Goal: Task Accomplishment & Management: Manage account settings

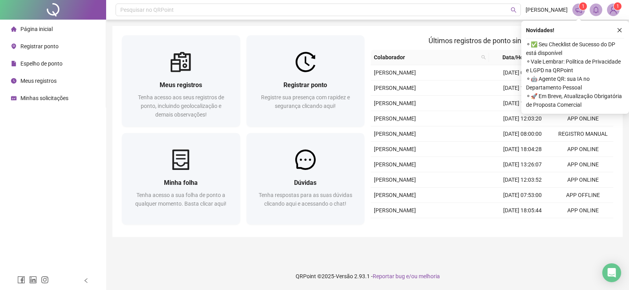
click at [388, 244] on main "Meus registros Tenha acesso aos seus registros de ponto, incluindo geolocalizaç…" at bounding box center [367, 141] width 510 height 231
click at [622, 28] on icon "close" at bounding box center [619, 31] width 6 height 6
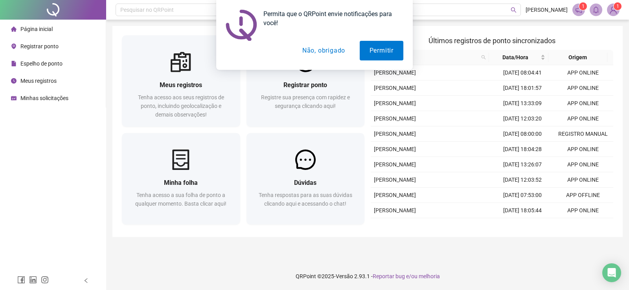
click at [334, 47] on button "Não, obrigado" at bounding box center [323, 51] width 62 height 20
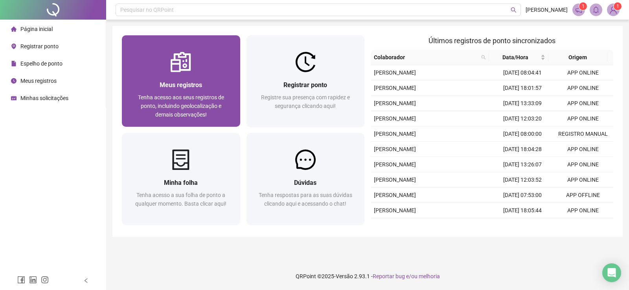
click at [176, 83] on span "Meus registros" at bounding box center [181, 84] width 42 height 7
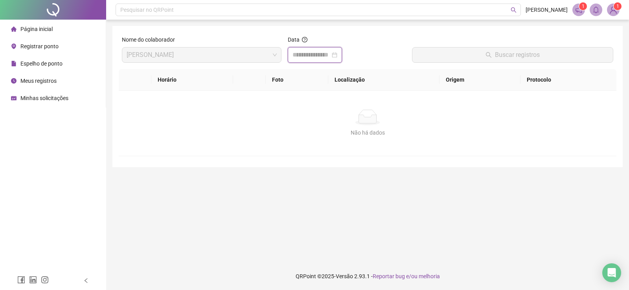
click at [308, 52] on input at bounding box center [311, 54] width 38 height 9
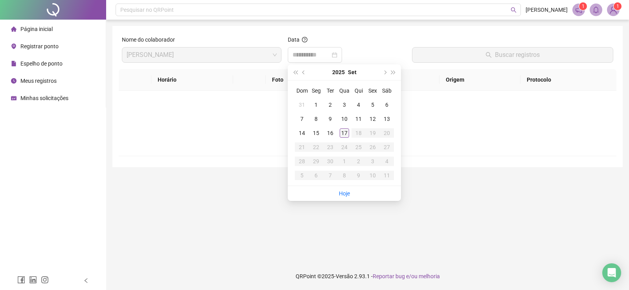
click at [340, 133] on div "17" at bounding box center [343, 132] width 9 height 9
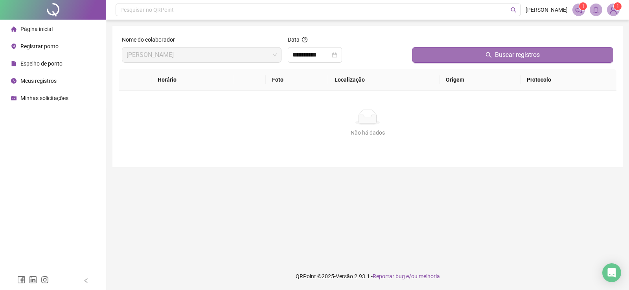
click at [498, 60] on button "Buscar registros" at bounding box center [512, 55] width 201 height 16
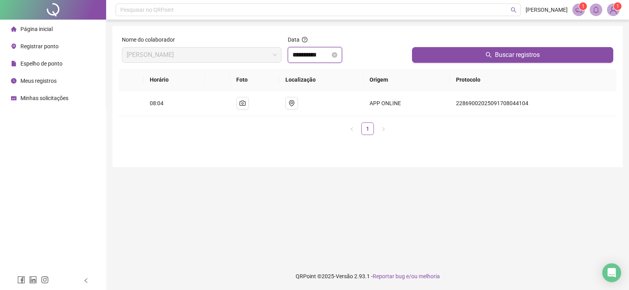
click at [323, 59] on input "**********" at bounding box center [311, 54] width 38 height 9
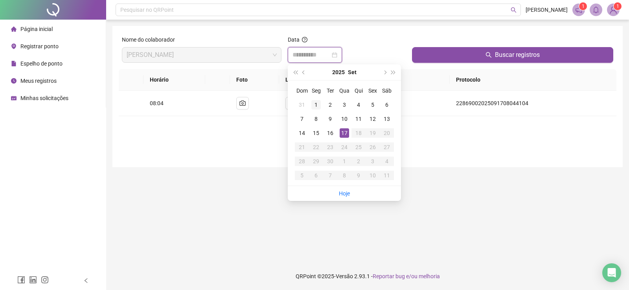
type input "**********"
click at [319, 105] on div "1" at bounding box center [315, 104] width 9 height 9
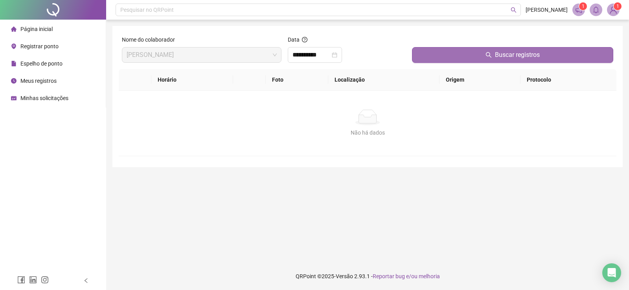
click at [509, 49] on button "Buscar registros" at bounding box center [512, 55] width 201 height 16
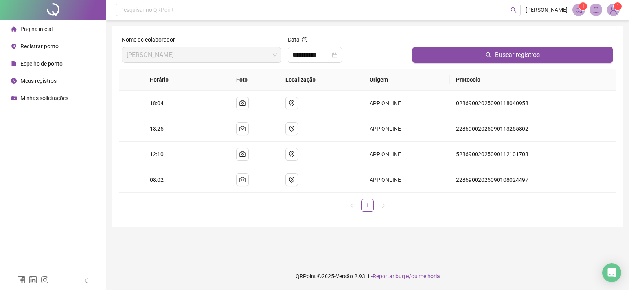
click at [36, 61] on span "Espelho de ponto" at bounding box center [41, 64] width 42 height 6
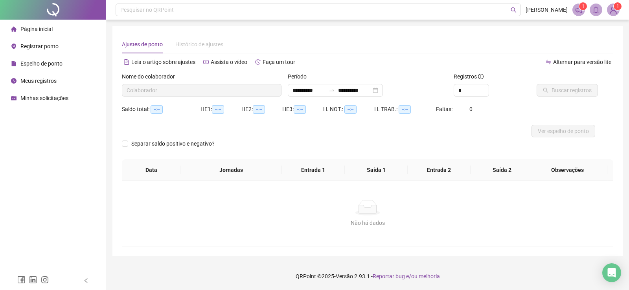
type input "**********"
click at [572, 92] on span "Buscar registros" at bounding box center [571, 90] width 40 height 9
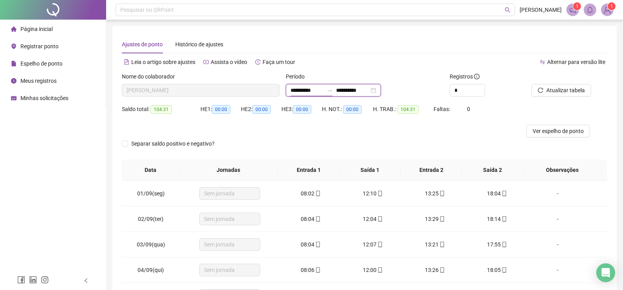
click at [323, 94] on input "**********" at bounding box center [306, 90] width 33 height 9
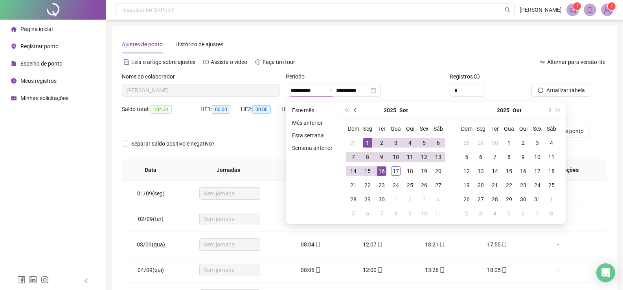
click at [352, 111] on button "prev-year" at bounding box center [355, 111] width 9 height 16
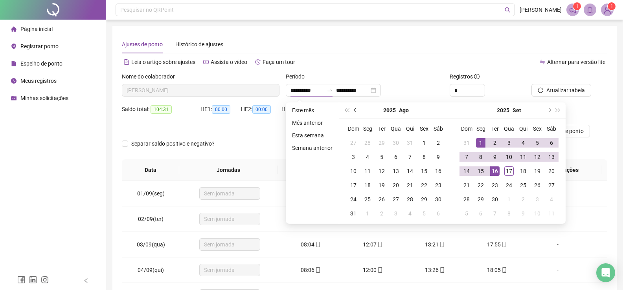
click at [353, 111] on button "prev-year" at bounding box center [355, 111] width 9 height 16
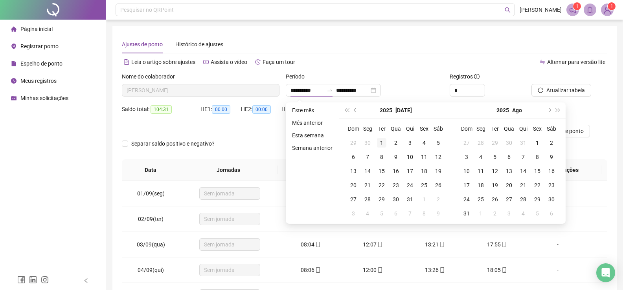
type input "**********"
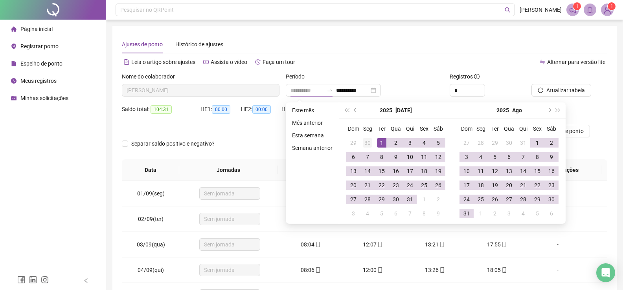
drag, startPoint x: 376, startPoint y: 139, endPoint x: 372, endPoint y: 138, distance: 4.4
click at [376, 140] on td "1" at bounding box center [381, 143] width 14 height 14
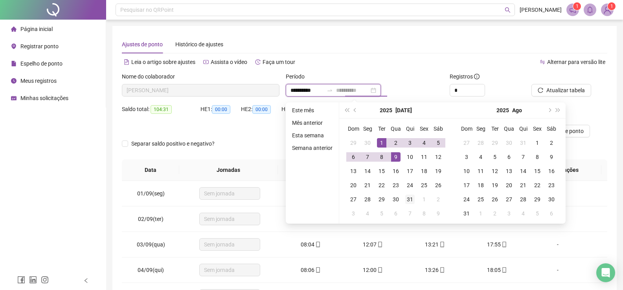
type input "**********"
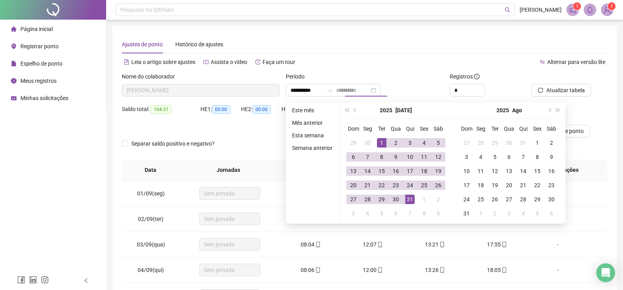
click at [405, 199] on div "31" at bounding box center [409, 199] width 9 height 9
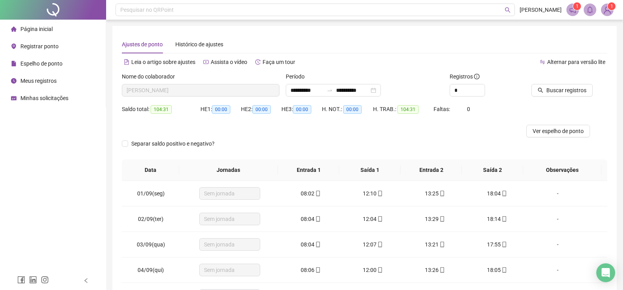
click at [568, 99] on div "Buscar registros" at bounding box center [569, 87] width 82 height 31
click at [565, 94] on span "Buscar registros" at bounding box center [566, 90] width 40 height 9
click at [323, 89] on input "**********" at bounding box center [306, 90] width 33 height 9
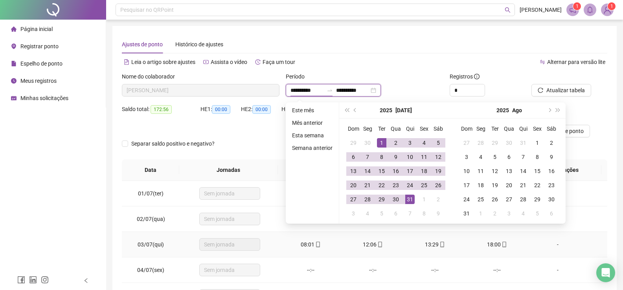
type input "**********"
click at [409, 90] on div "**********" at bounding box center [365, 90] width 158 height 13
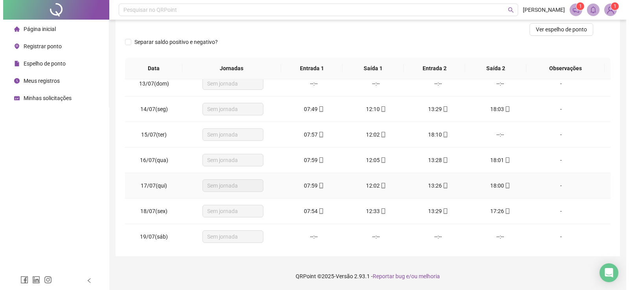
scroll to position [314, 0]
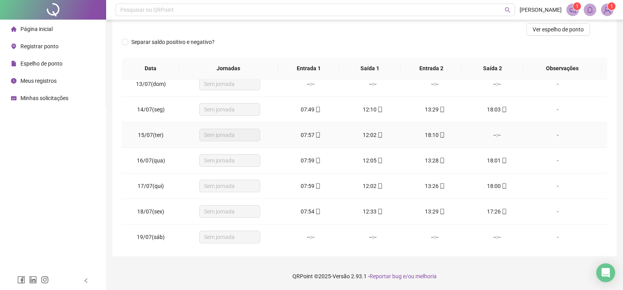
click at [495, 136] on div "--:--" at bounding box center [497, 135] width 50 height 9
click at [494, 132] on div "--:--" at bounding box center [497, 135] width 50 height 9
click at [491, 136] on div "--:--" at bounding box center [497, 135] width 50 height 9
click at [490, 137] on div "--:--" at bounding box center [497, 135] width 50 height 9
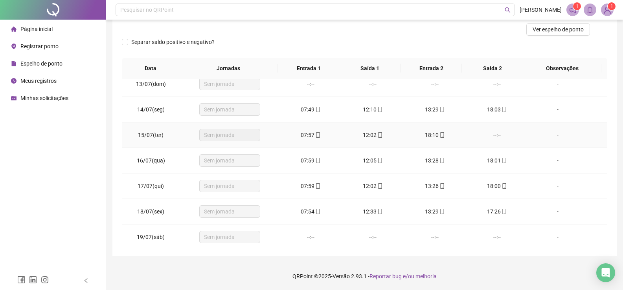
click at [493, 136] on div "--:--" at bounding box center [497, 135] width 50 height 9
click at [39, 45] on span "Registrar ponto" at bounding box center [39, 46] width 38 height 6
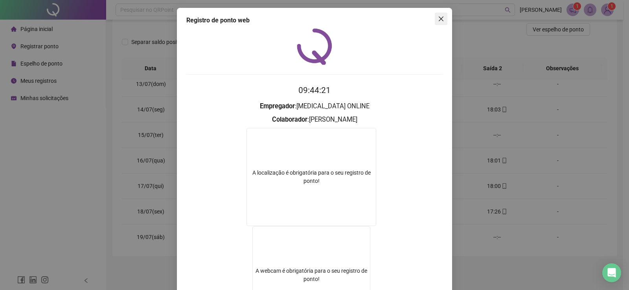
click at [438, 20] on icon "close" at bounding box center [441, 19] width 6 height 6
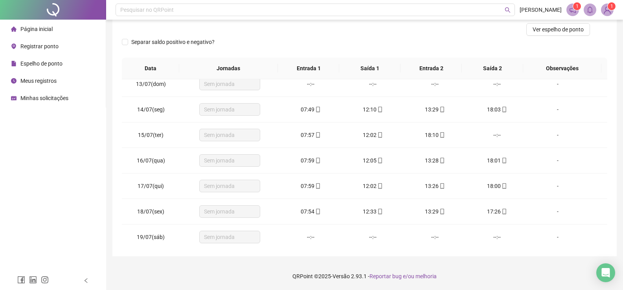
click at [54, 99] on span "Minhas solicitações" at bounding box center [44, 98] width 48 height 6
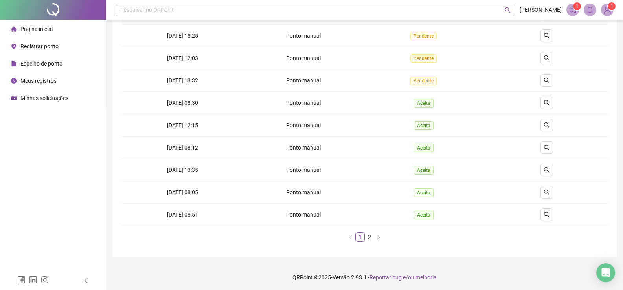
scroll to position [123, 0]
click at [373, 239] on link "2" at bounding box center [369, 236] width 9 height 9
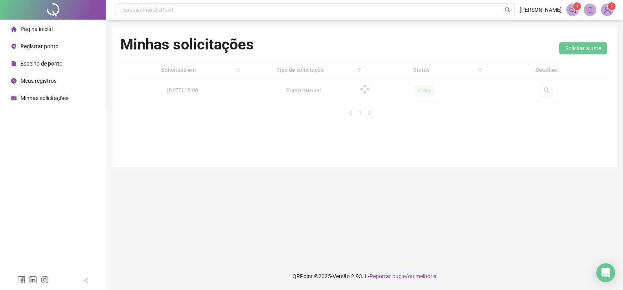
scroll to position [0, 0]
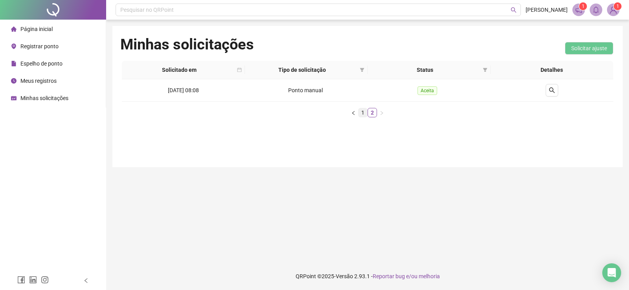
click at [365, 112] on link "1" at bounding box center [362, 112] width 9 height 9
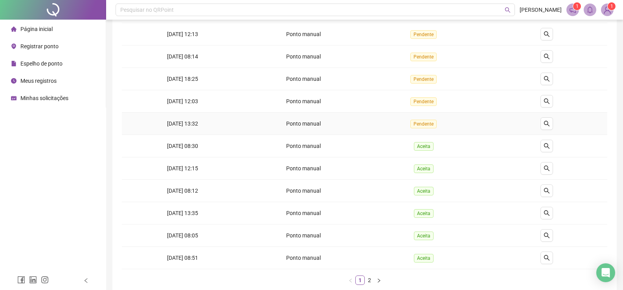
scroll to position [39, 0]
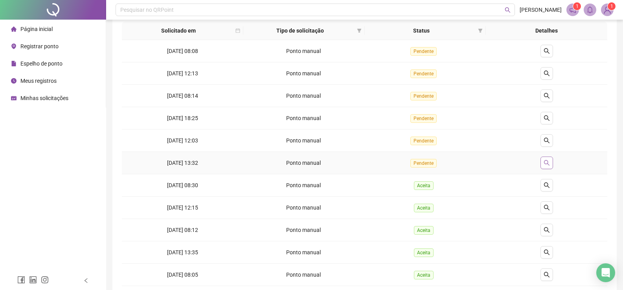
click at [545, 161] on icon "search" at bounding box center [546, 163] width 6 height 6
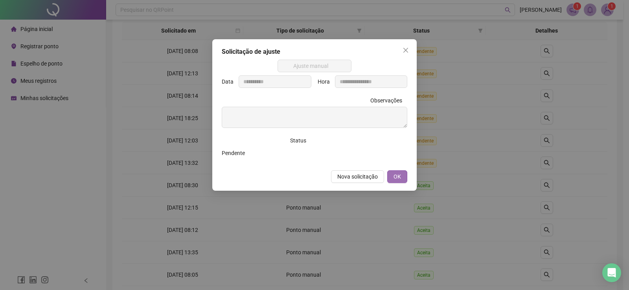
click at [398, 178] on span "OK" at bounding box center [396, 176] width 7 height 9
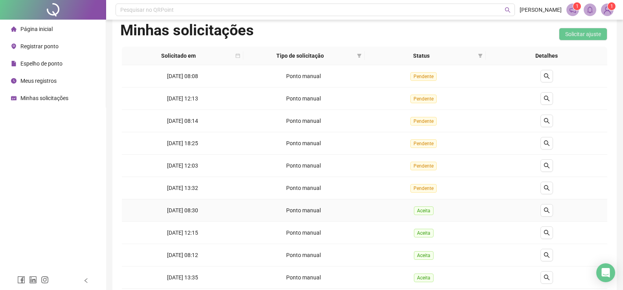
scroll to position [0, 0]
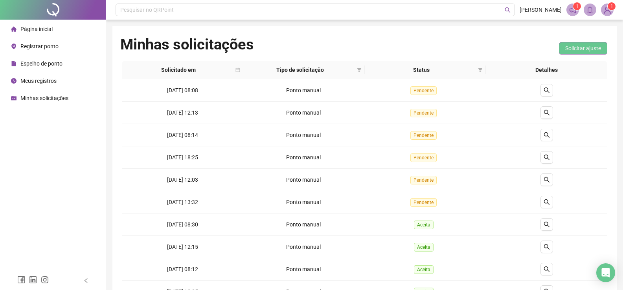
click at [573, 50] on span "Solicitar ajuste" at bounding box center [583, 48] width 36 height 9
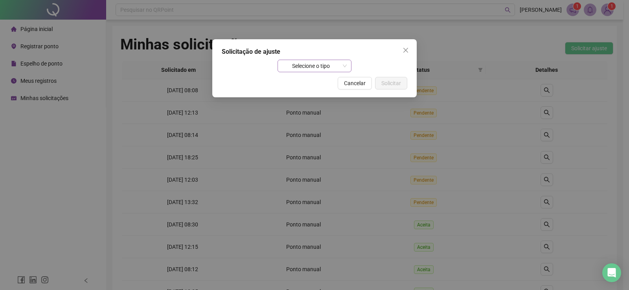
click at [347, 69] on span "Selecione o tipo" at bounding box center [314, 66] width 65 height 12
click at [407, 53] on button "Close" at bounding box center [405, 50] width 13 height 13
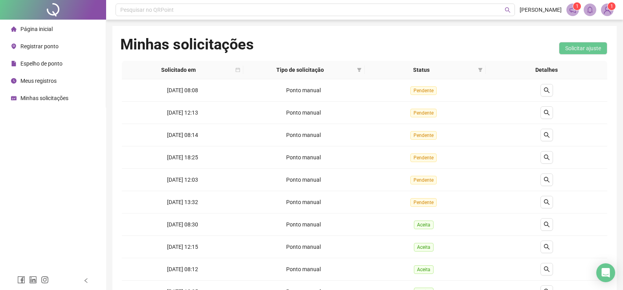
click at [54, 59] on div "Espelho de ponto" at bounding box center [36, 64] width 51 height 16
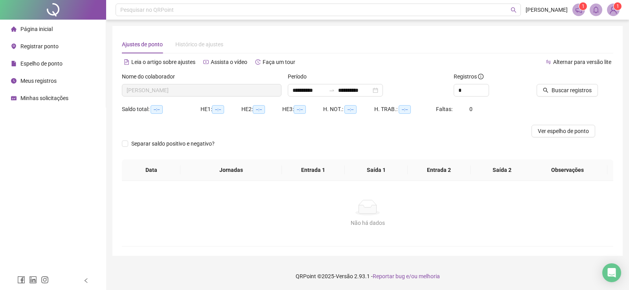
type input "**********"
click at [325, 90] on input "**********" at bounding box center [308, 90] width 33 height 9
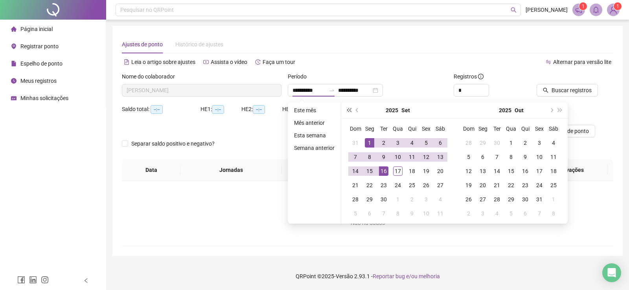
click at [352, 113] on button "super-prev-year" at bounding box center [348, 111] width 9 height 16
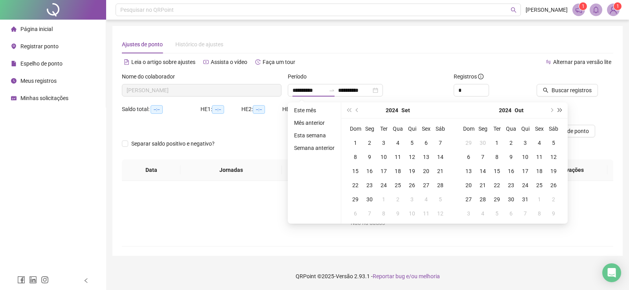
click at [560, 113] on button "super-next-year" at bounding box center [560, 111] width 9 height 16
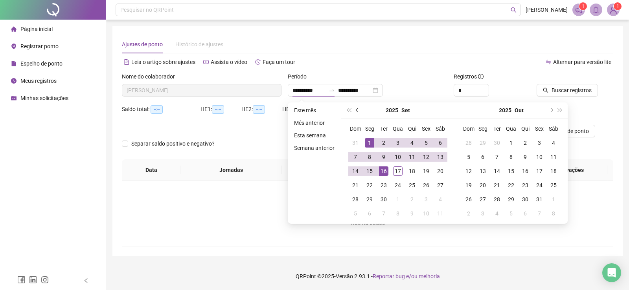
click at [357, 111] on span "prev-year" at bounding box center [358, 110] width 4 height 4
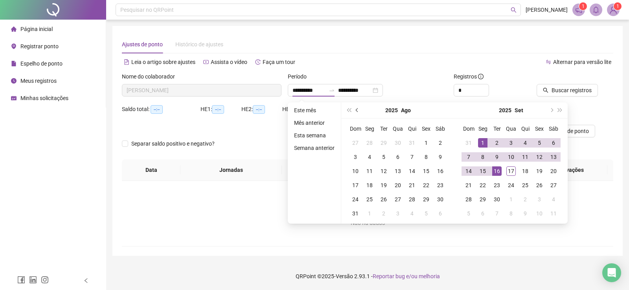
click at [357, 111] on span "prev-year" at bounding box center [358, 110] width 4 height 4
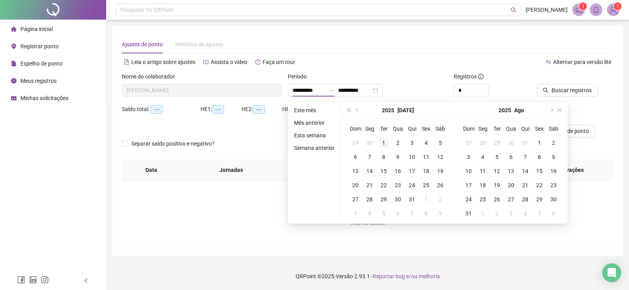
type input "**********"
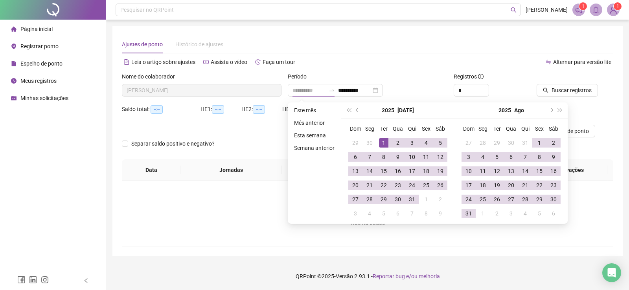
click at [384, 140] on div "1" at bounding box center [383, 142] width 9 height 9
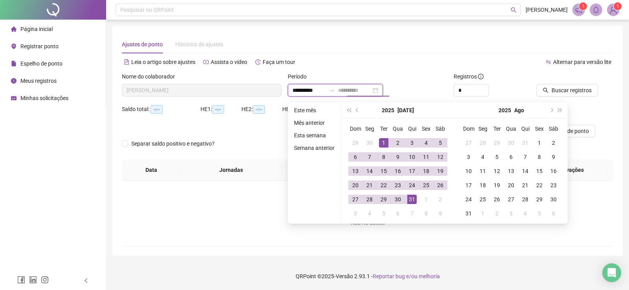
type input "**********"
click at [414, 198] on div "31" at bounding box center [411, 199] width 9 height 9
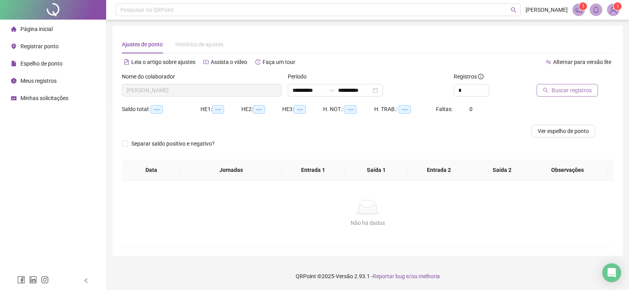
click at [565, 95] on button "Buscar registros" at bounding box center [566, 90] width 61 height 13
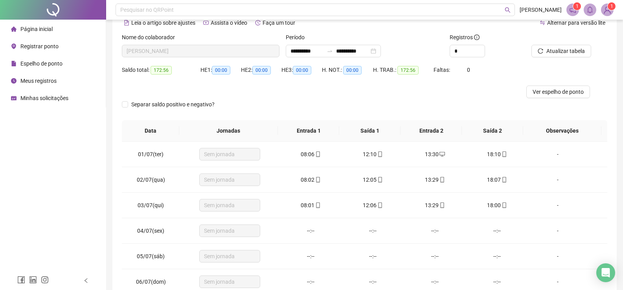
scroll to position [79, 0]
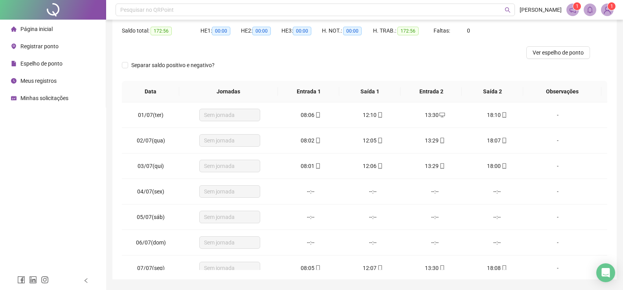
click at [550, 56] on span "Ver espelho de ponto" at bounding box center [557, 52] width 51 height 9
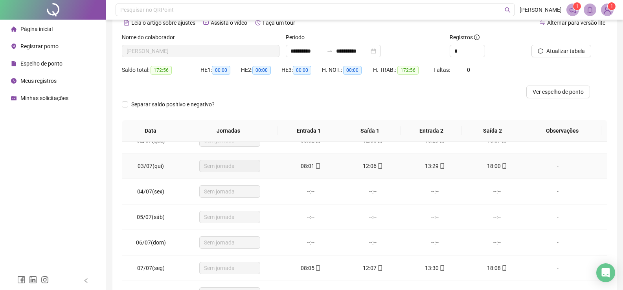
scroll to position [0, 0]
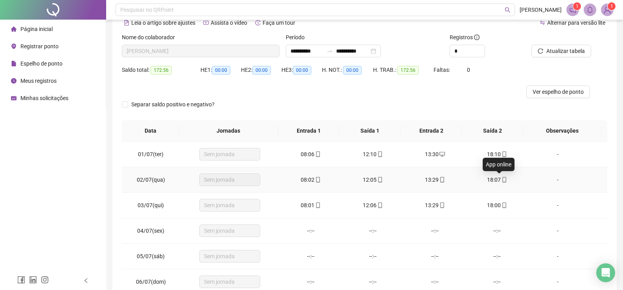
click at [501, 178] on icon "mobile" at bounding box center [504, 180] width 6 height 6
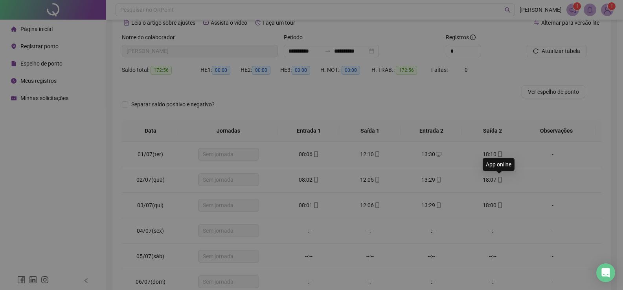
type input "**********"
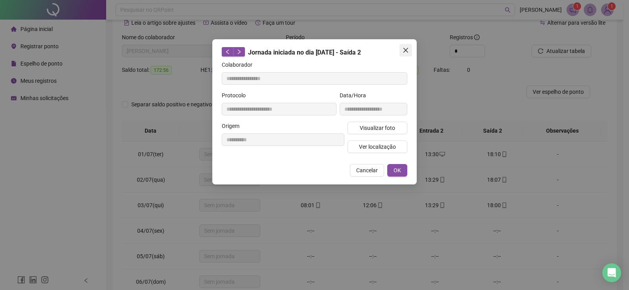
click at [406, 49] on icon "close" at bounding box center [405, 50] width 6 height 6
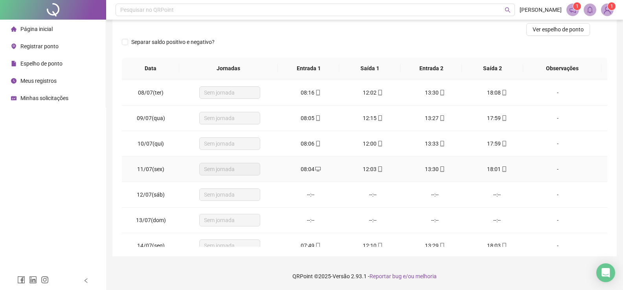
scroll to position [196, 0]
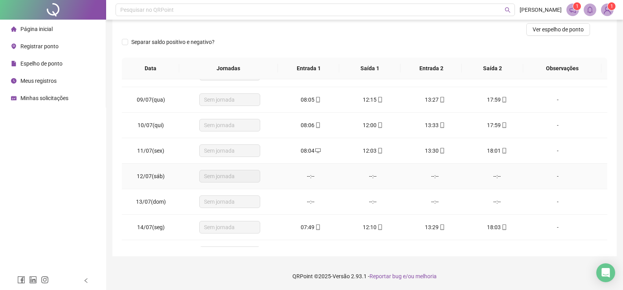
click at [496, 178] on div "--:--" at bounding box center [497, 176] width 50 height 9
click at [495, 178] on div "--:--" at bounding box center [497, 176] width 50 height 9
click at [437, 174] on div "--:--" at bounding box center [435, 176] width 50 height 9
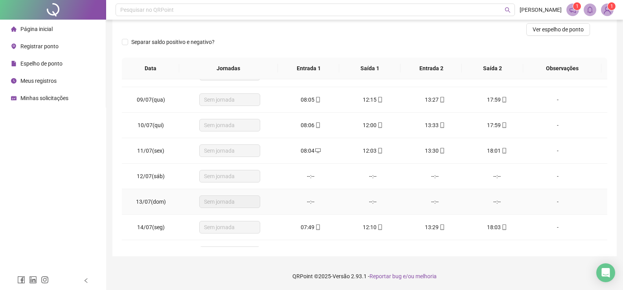
click at [439, 206] on div "--:--" at bounding box center [435, 202] width 50 height 9
click at [489, 197] on td "--:--" at bounding box center [497, 202] width 62 height 26
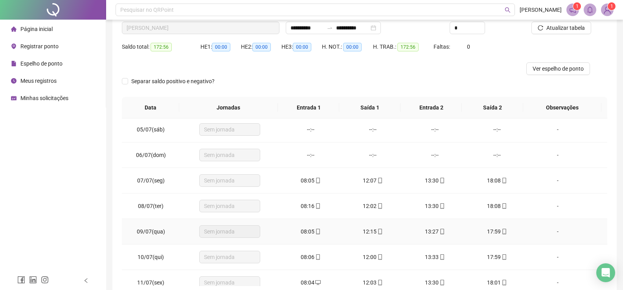
scroll to position [39, 0]
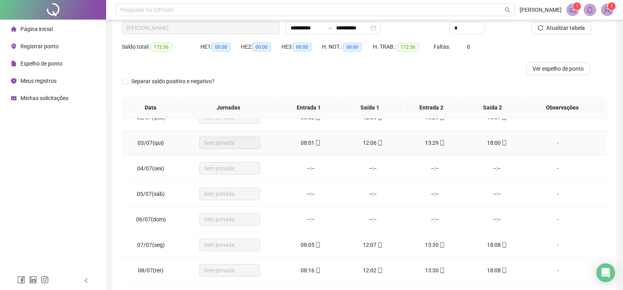
click at [501, 144] on icon "mobile" at bounding box center [504, 143] width 6 height 6
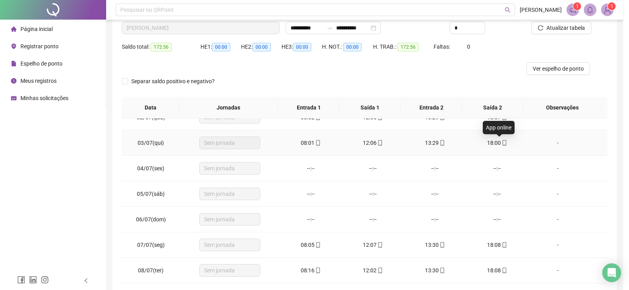
type input "**********"
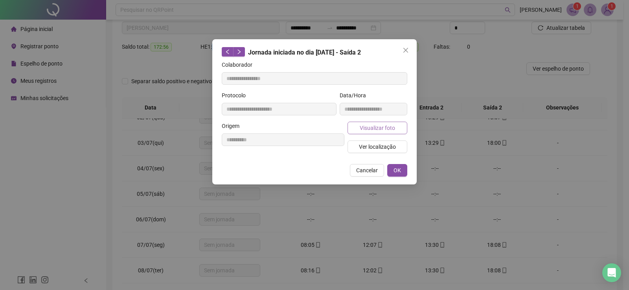
click at [380, 127] on span "Visualizar foto" at bounding box center [376, 128] width 35 height 9
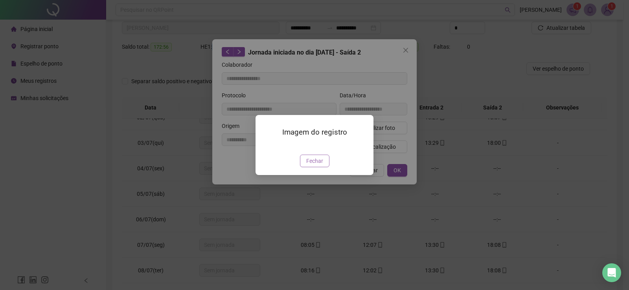
click at [324, 167] on button "Fechar" at bounding box center [314, 161] width 29 height 13
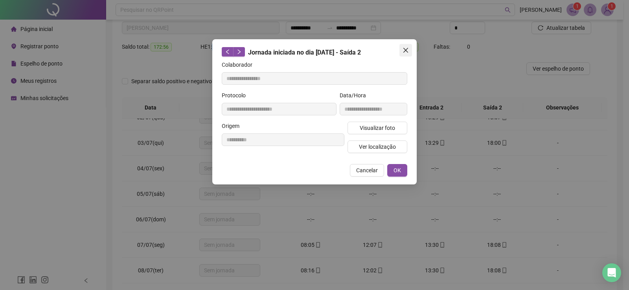
click at [404, 54] on button "Close" at bounding box center [405, 50] width 13 height 13
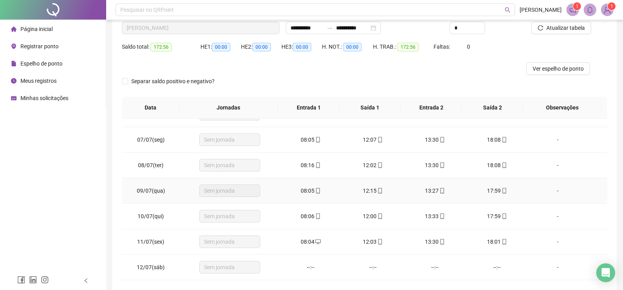
scroll to position [157, 0]
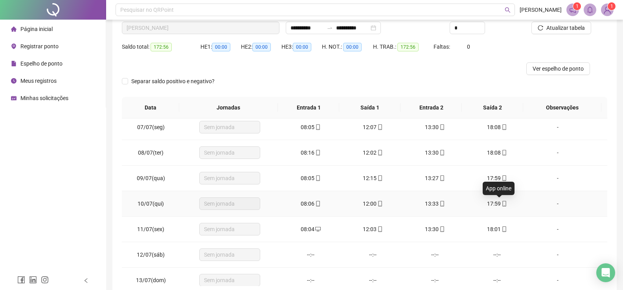
click at [501, 202] on icon "mobile" at bounding box center [504, 204] width 6 height 6
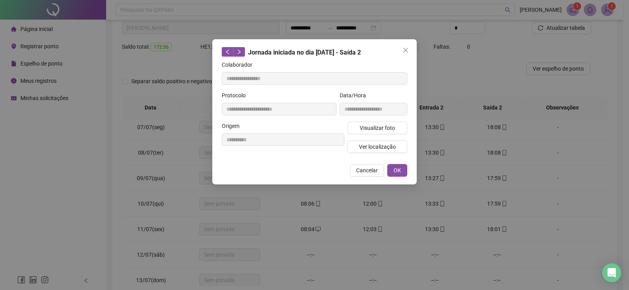
type input "**********"
click at [382, 130] on span "Visualizar foto" at bounding box center [376, 128] width 35 height 9
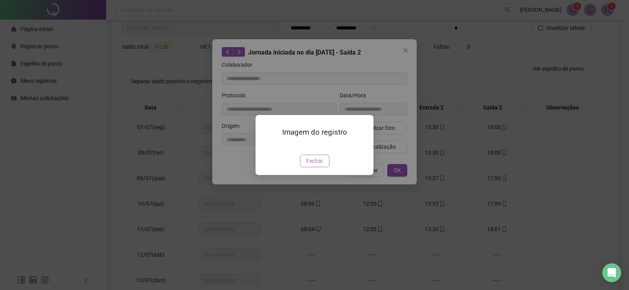
click at [322, 165] on span "Fechar" at bounding box center [314, 161] width 17 height 9
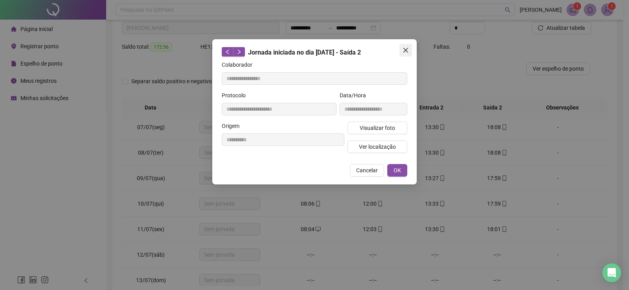
click at [405, 50] on icon "close" at bounding box center [405, 50] width 5 height 5
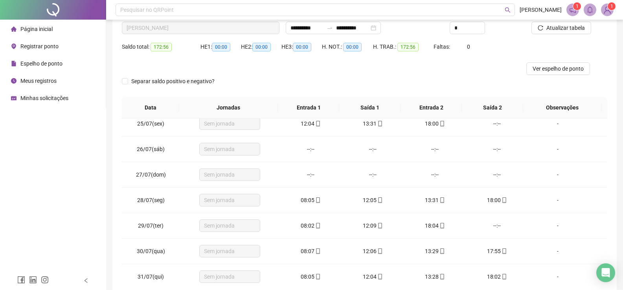
scroll to position [624, 0]
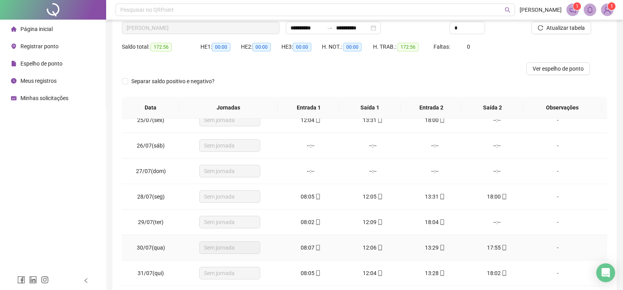
click at [501, 246] on icon "mobile" at bounding box center [504, 248] width 6 height 6
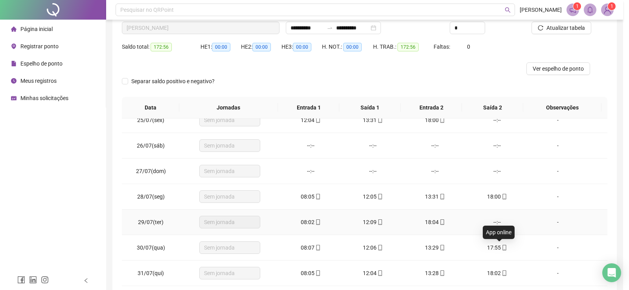
type input "**********"
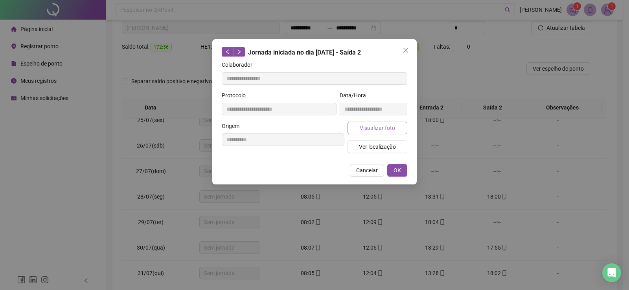
click at [387, 129] on span "Visualizar foto" at bounding box center [376, 128] width 35 height 9
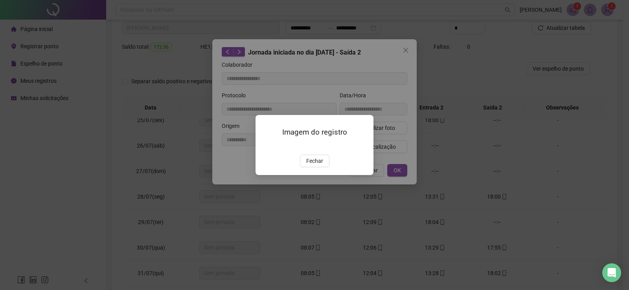
drag, startPoint x: 323, startPoint y: 209, endPoint x: 332, endPoint y: 176, distance: 34.3
click at [322, 167] on button "Fechar" at bounding box center [314, 161] width 29 height 13
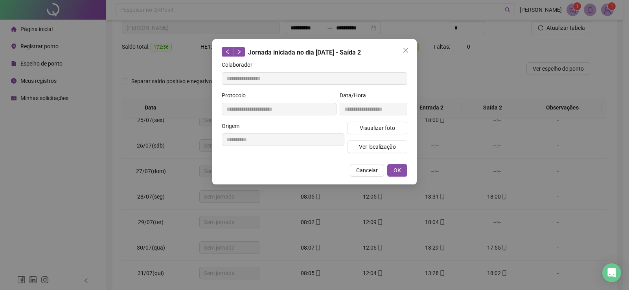
click at [401, 47] on span "Close" at bounding box center [405, 50] width 13 height 6
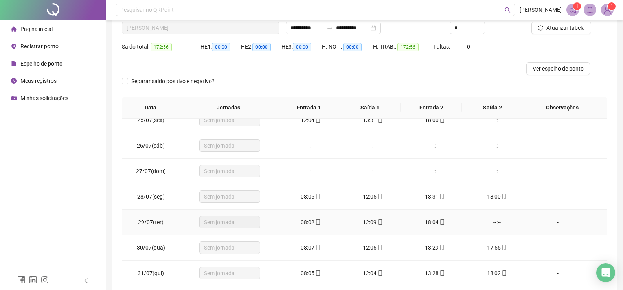
click at [377, 223] on icon "mobile" at bounding box center [380, 223] width 6 height 6
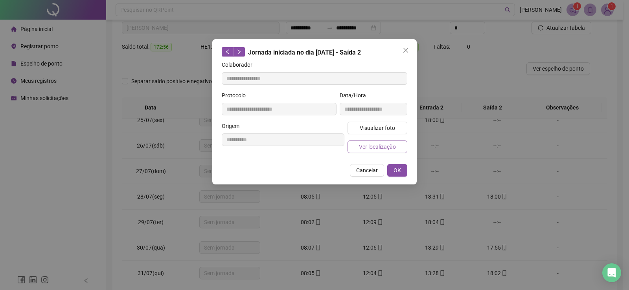
type input "**********"
click at [379, 130] on span "Visualizar foto" at bounding box center [376, 128] width 35 height 9
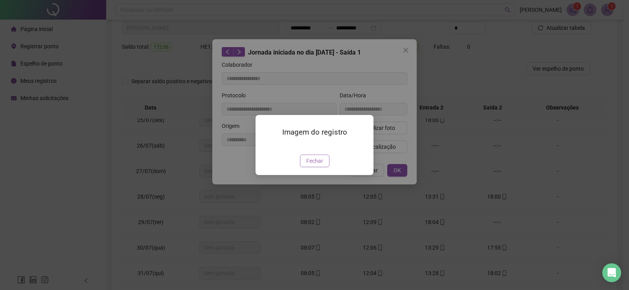
click at [265, 147] on img at bounding box center [265, 147] width 0 height 0
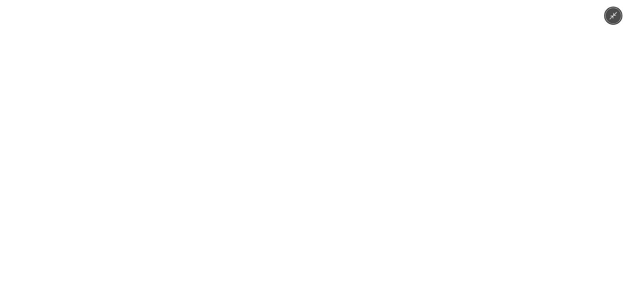
click at [612, 21] on button "Minimize image" at bounding box center [613, 16] width 16 height 16
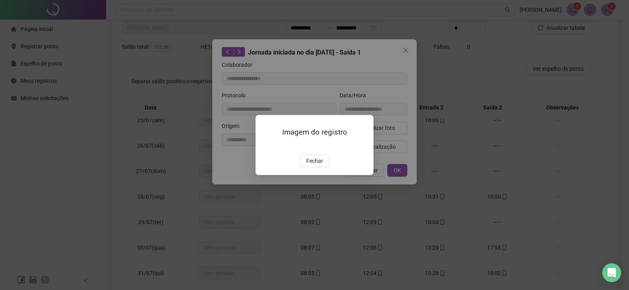
click at [403, 53] on div "Imagem do registro Fechar" at bounding box center [314, 145] width 629 height 290
click at [307, 165] on span "Fechar" at bounding box center [314, 161] width 17 height 9
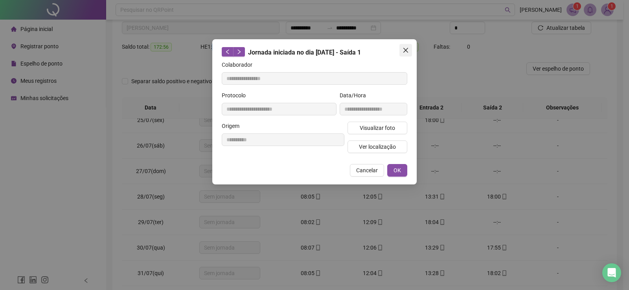
click at [407, 52] on icon "close" at bounding box center [405, 50] width 5 height 5
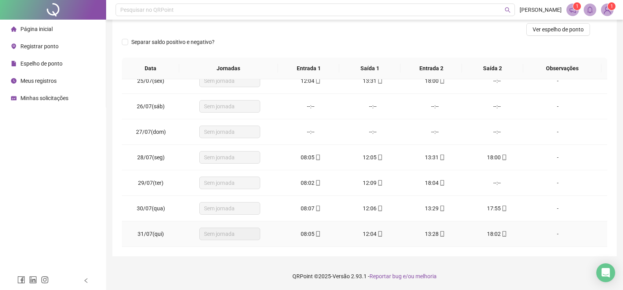
click at [501, 233] on icon "mobile" at bounding box center [504, 234] width 6 height 6
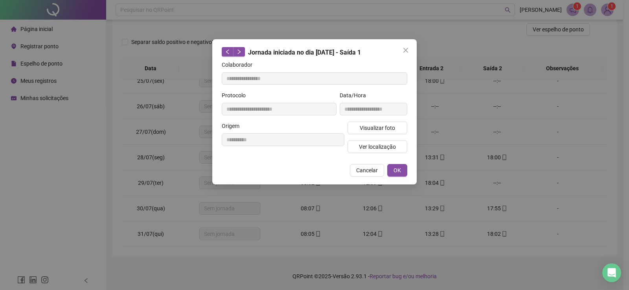
type input "**********"
click at [386, 131] on span "Visualizar foto" at bounding box center [376, 128] width 35 height 9
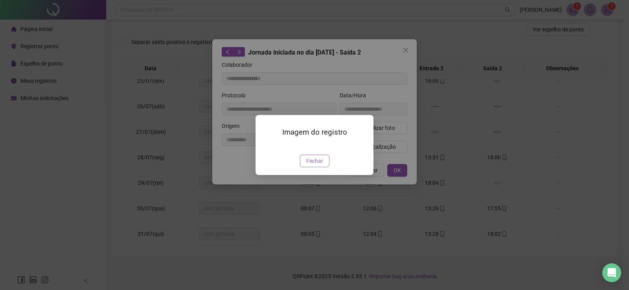
click at [321, 165] on span "Fechar" at bounding box center [314, 161] width 17 height 9
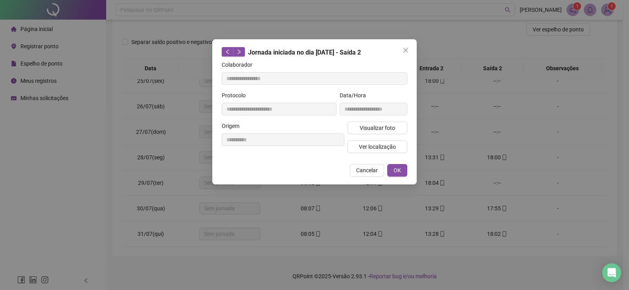
click at [366, 174] on button "Cancelar" at bounding box center [367, 170] width 34 height 13
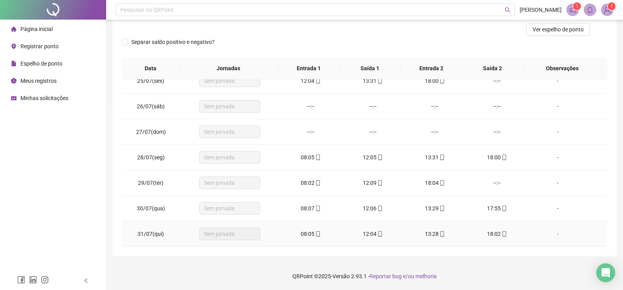
click at [315, 235] on icon "mobile" at bounding box center [318, 234] width 6 height 6
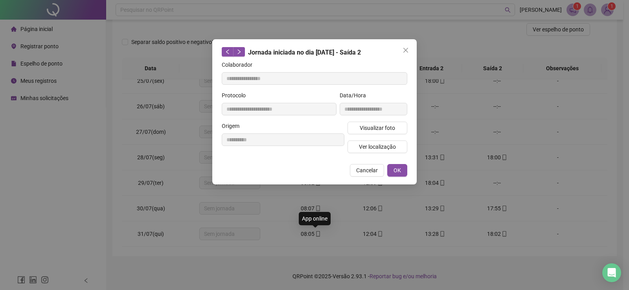
type input "**********"
click at [374, 131] on span "Visualizar foto" at bounding box center [376, 128] width 35 height 9
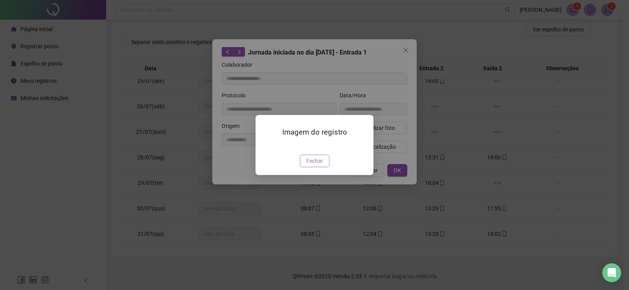
click at [322, 165] on span "Fechar" at bounding box center [314, 161] width 17 height 9
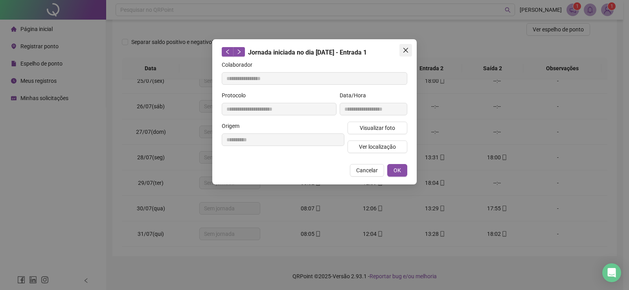
click at [409, 48] on span "Close" at bounding box center [405, 50] width 13 height 6
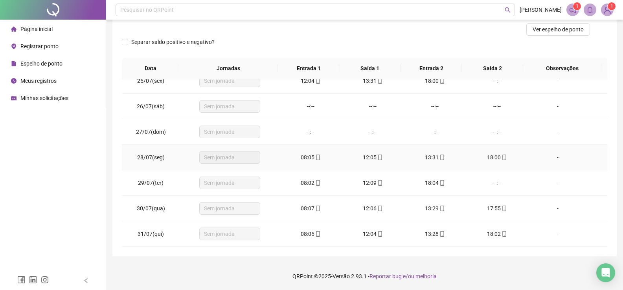
click at [317, 159] on icon "mobile" at bounding box center [318, 158] width 4 height 6
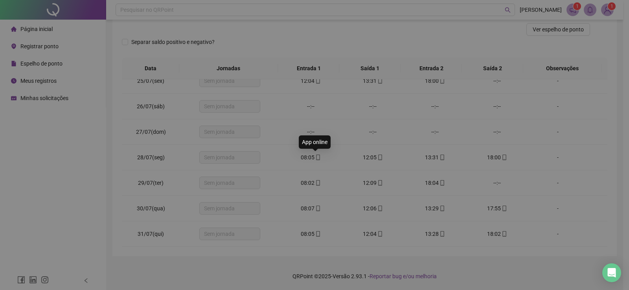
type input "**********"
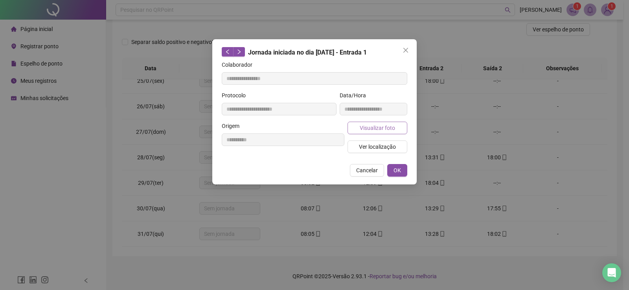
click at [390, 127] on span "Visualizar foto" at bounding box center [376, 128] width 35 height 9
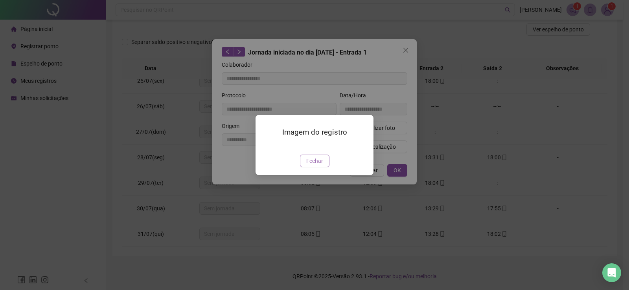
click at [307, 165] on span "Fechar" at bounding box center [314, 161] width 17 height 9
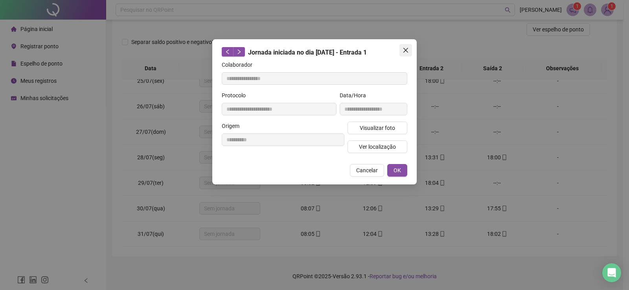
drag, startPoint x: 403, startPoint y: 47, endPoint x: 418, endPoint y: 99, distance: 54.2
click at [403, 47] on button "Close" at bounding box center [405, 50] width 13 height 13
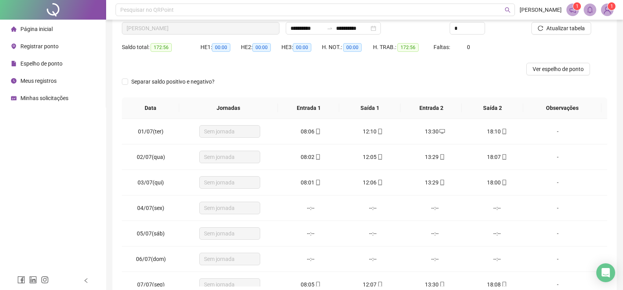
scroll to position [0, 0]
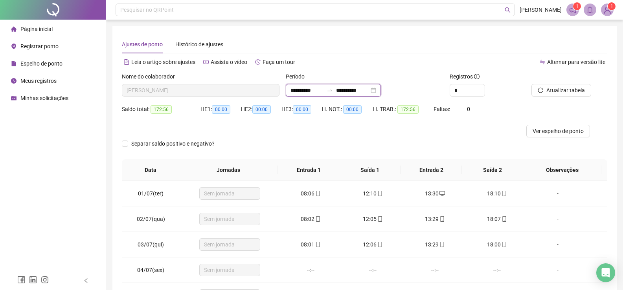
click at [318, 90] on input "**********" at bounding box center [306, 90] width 33 height 9
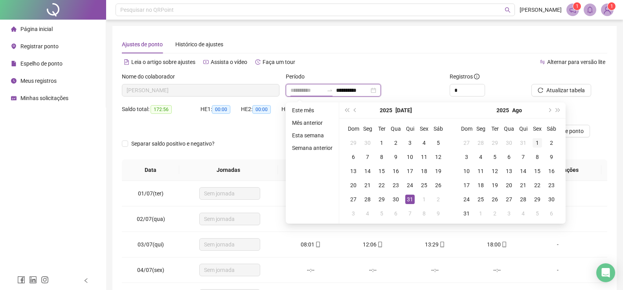
type input "**********"
click at [541, 144] on div "1" at bounding box center [536, 142] width 9 height 9
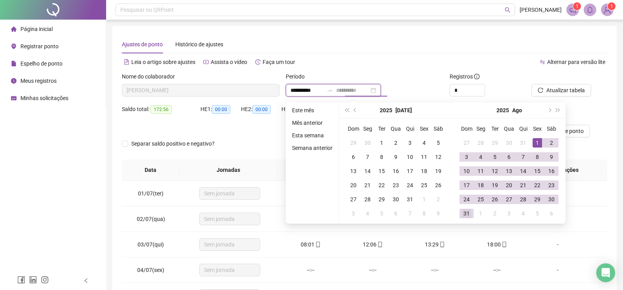
type input "**********"
click at [467, 212] on div "31" at bounding box center [466, 213] width 9 height 9
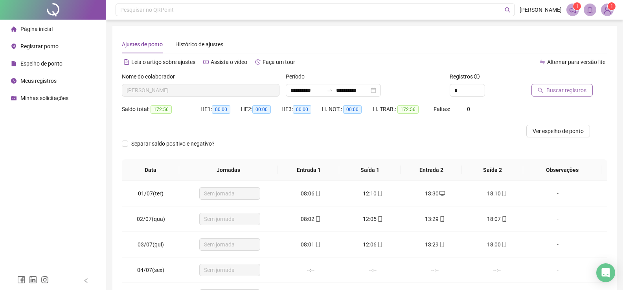
click at [554, 87] on span "Buscar registros" at bounding box center [566, 90] width 40 height 9
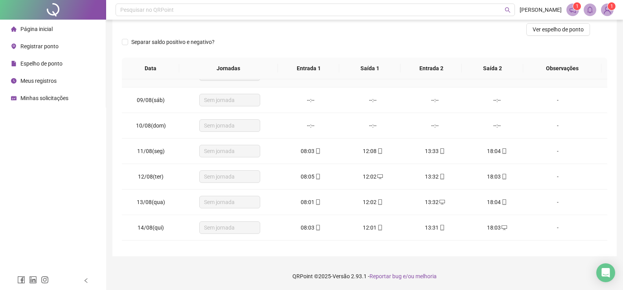
scroll to position [196, 0]
click at [377, 150] on icon "mobile" at bounding box center [380, 151] width 6 height 6
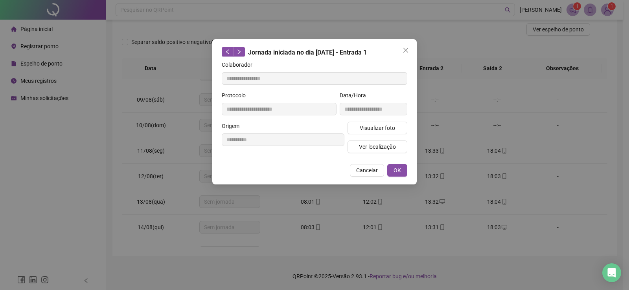
type input "**********"
click at [392, 127] on span "Visualizar foto" at bounding box center [376, 128] width 35 height 9
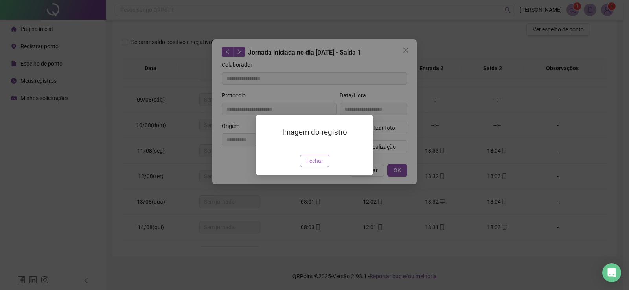
click at [324, 167] on button "Fechar" at bounding box center [314, 161] width 29 height 13
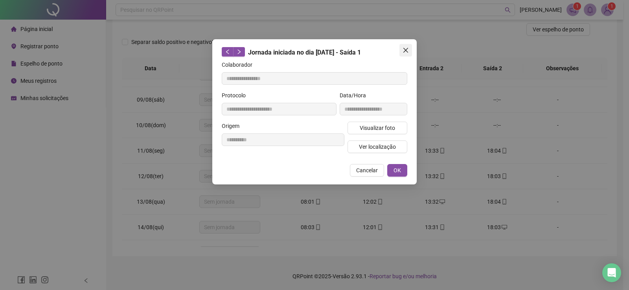
click at [407, 49] on icon "close" at bounding box center [405, 50] width 5 height 5
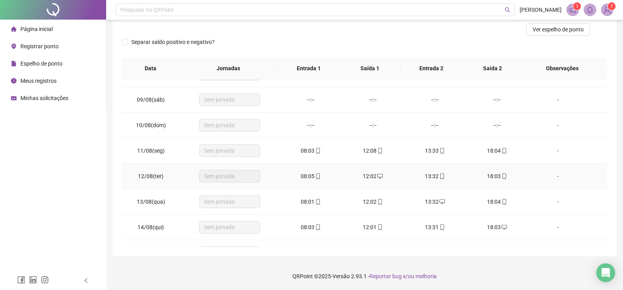
click at [501, 176] on icon "mobile" at bounding box center [504, 177] width 6 height 6
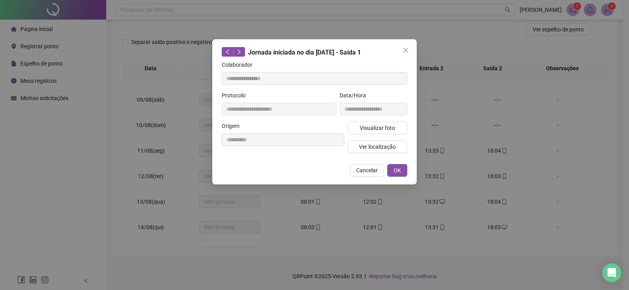
type input "**********"
click at [379, 131] on span "Visualizar foto" at bounding box center [376, 128] width 35 height 9
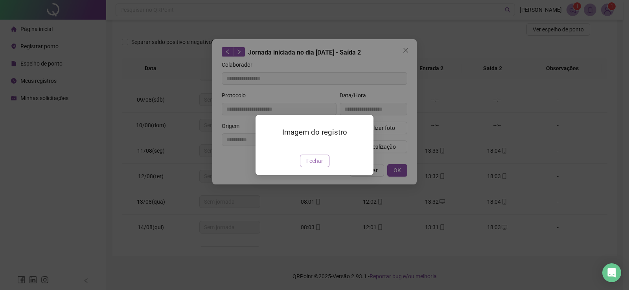
click at [308, 167] on button "Fechar" at bounding box center [314, 161] width 29 height 13
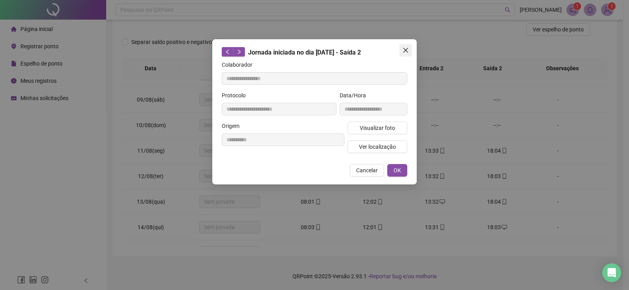
click at [406, 46] on button "Close" at bounding box center [405, 50] width 13 height 13
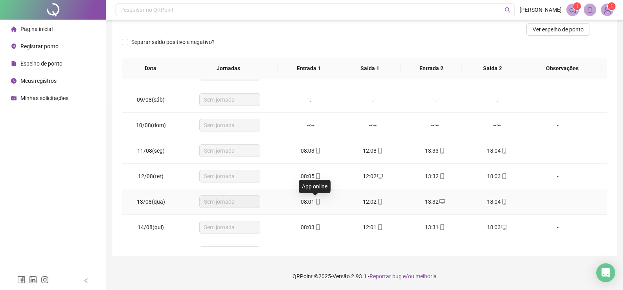
click at [315, 203] on icon "mobile" at bounding box center [318, 202] width 6 height 6
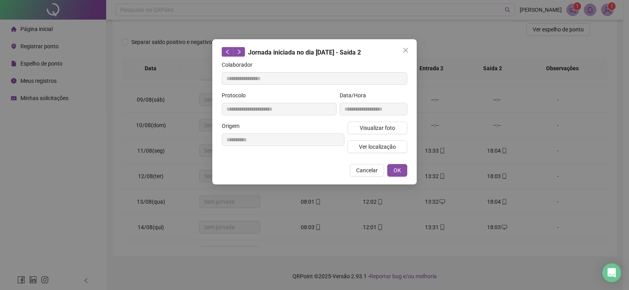
type input "**********"
click at [371, 131] on span "Visualizar foto" at bounding box center [376, 128] width 35 height 9
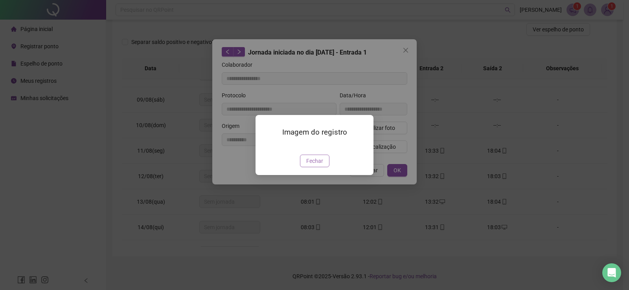
drag, startPoint x: 309, startPoint y: 202, endPoint x: 325, endPoint y: 174, distance: 32.0
click at [310, 165] on span "Fechar" at bounding box center [314, 161] width 17 height 9
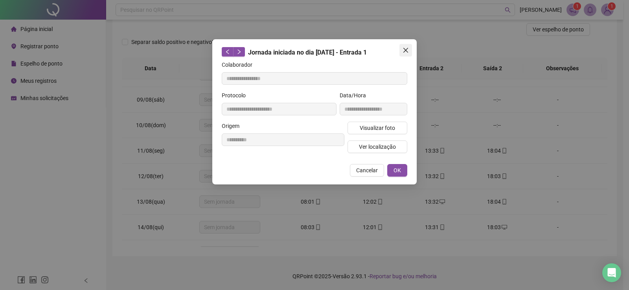
click at [403, 52] on icon "close" at bounding box center [405, 50] width 5 height 5
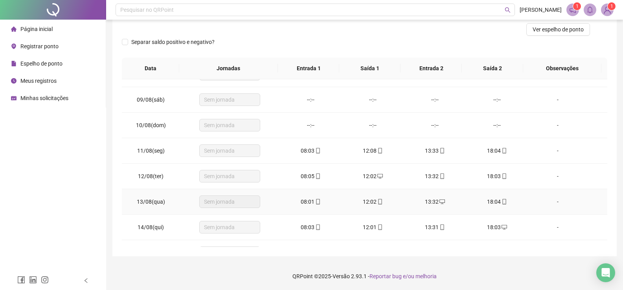
click at [380, 199] on div "12:02" at bounding box center [373, 202] width 50 height 9
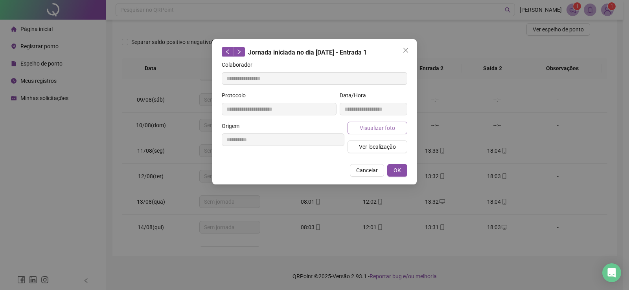
click at [375, 125] on span "Visualizar foto" at bounding box center [376, 128] width 35 height 9
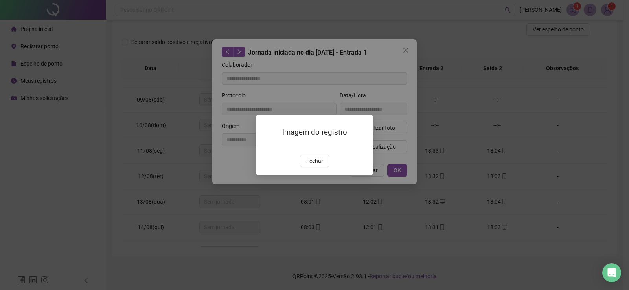
type input "**********"
click at [305, 175] on div "Imagem do registro Fechar" at bounding box center [314, 145] width 118 height 60
click at [306, 167] on button "Fechar" at bounding box center [314, 161] width 29 height 13
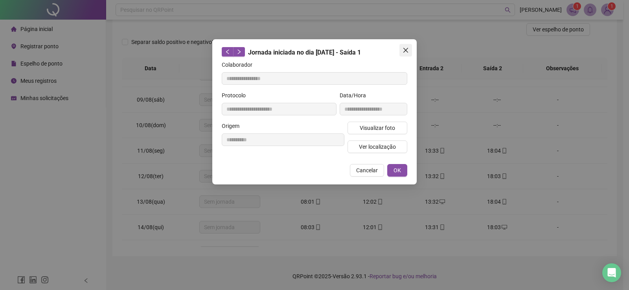
click at [409, 47] on button "Close" at bounding box center [405, 50] width 13 height 13
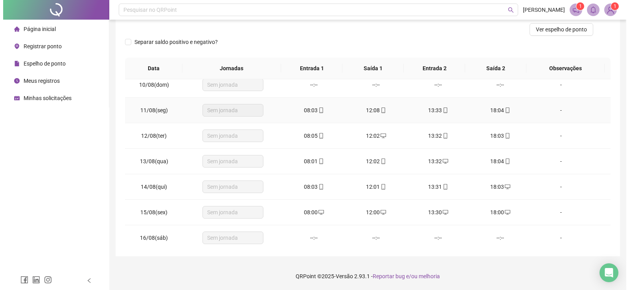
scroll to position [275, 0]
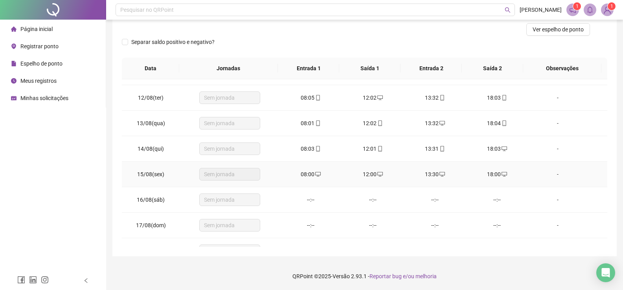
click at [318, 174] on div "08:00" at bounding box center [311, 174] width 50 height 9
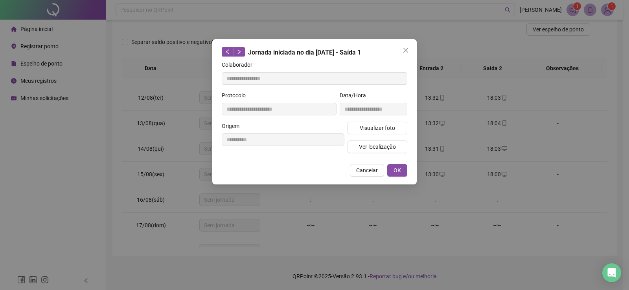
type input "**********"
click at [409, 51] on span "Close" at bounding box center [405, 50] width 13 height 6
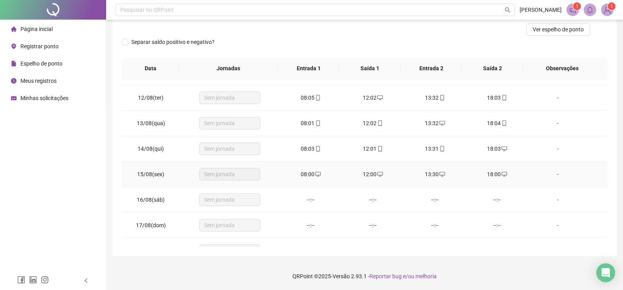
click at [380, 175] on div "12:00" at bounding box center [373, 174] width 50 height 9
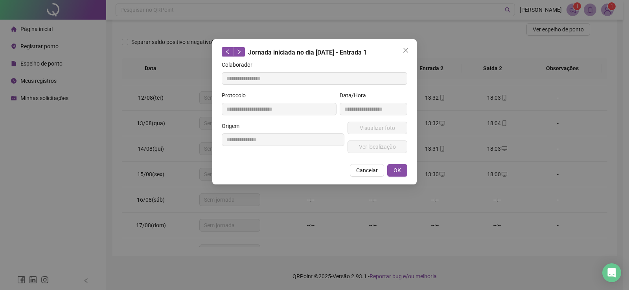
type input "**********"
click at [413, 47] on div "**********" at bounding box center [314, 111] width 204 height 145
click at [405, 49] on icon "close" at bounding box center [405, 50] width 6 height 6
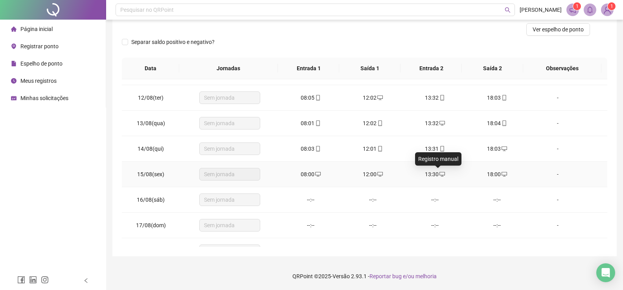
click at [439, 174] on icon "desktop" at bounding box center [442, 175] width 6 height 6
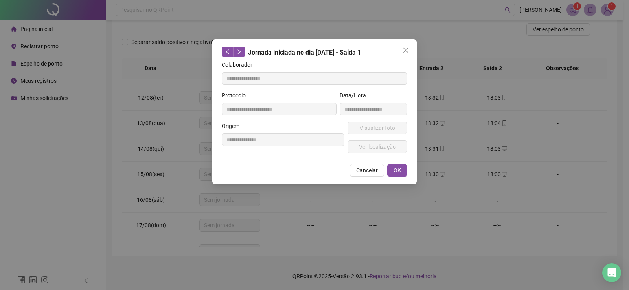
type input "**********"
click at [405, 50] on icon "close" at bounding box center [405, 50] width 5 height 5
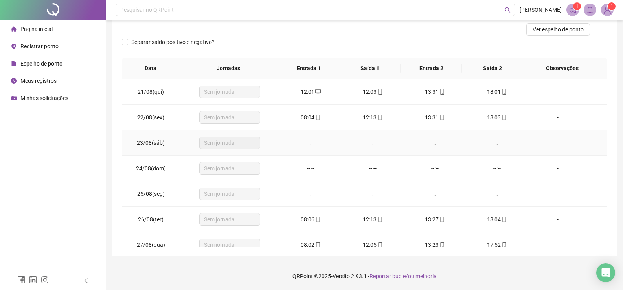
scroll to position [624, 0]
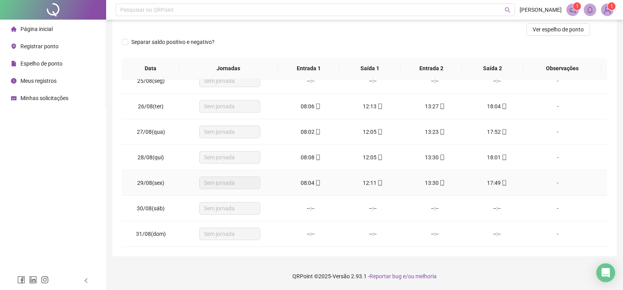
click at [378, 184] on icon "mobile" at bounding box center [380, 183] width 6 height 6
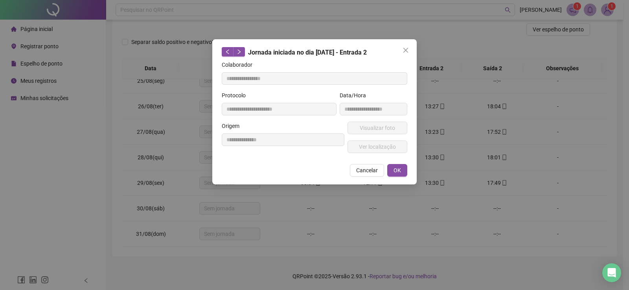
type input "**********"
click at [376, 133] on button "Visualizar foto" at bounding box center [377, 128] width 60 height 13
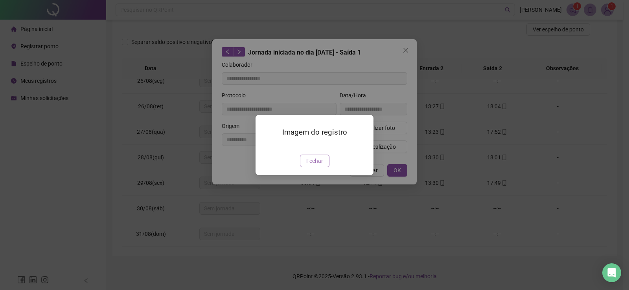
click at [315, 165] on span "Fechar" at bounding box center [314, 161] width 17 height 9
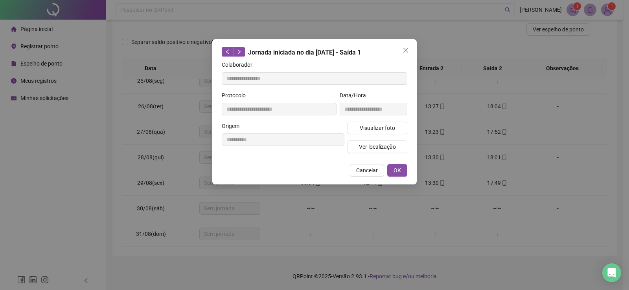
click at [408, 49] on icon "close" at bounding box center [405, 50] width 6 height 6
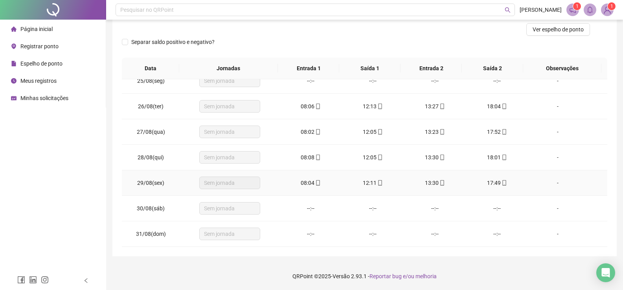
click at [501, 182] on icon "mobile" at bounding box center [504, 183] width 6 height 6
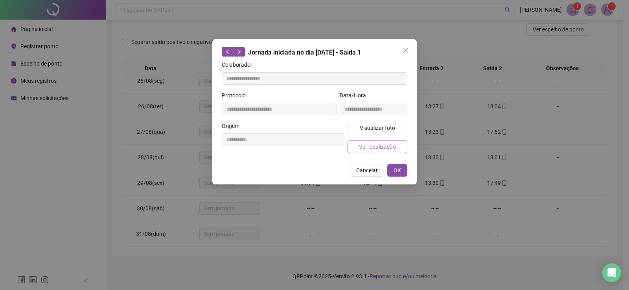
type input "**********"
click at [385, 129] on span "Visualizar foto" at bounding box center [376, 128] width 35 height 9
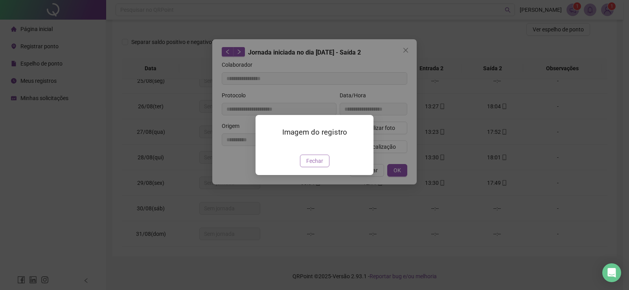
drag, startPoint x: 322, startPoint y: 211, endPoint x: 365, endPoint y: 119, distance: 101.4
click at [322, 167] on button "Fechar" at bounding box center [314, 161] width 29 height 13
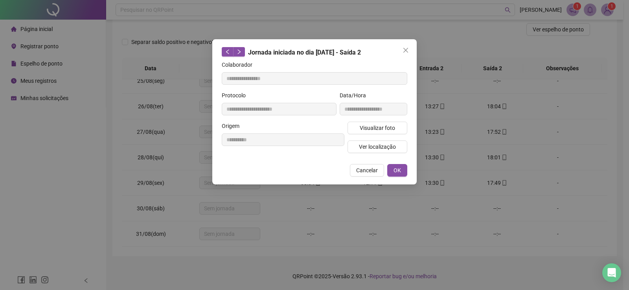
click at [399, 50] on div "Jornada iniciada no dia 29/08/2025 - Saída 2" at bounding box center [314, 52] width 185 height 10
click at [402, 49] on span "Close" at bounding box center [405, 50] width 13 height 6
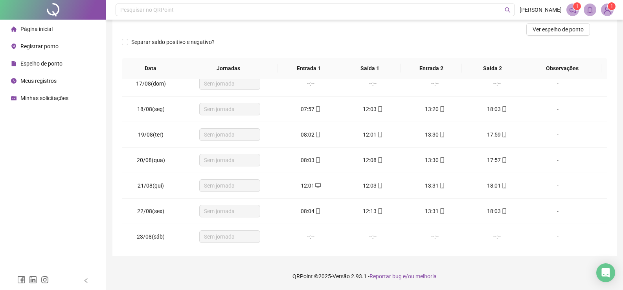
scroll to position [310, 0]
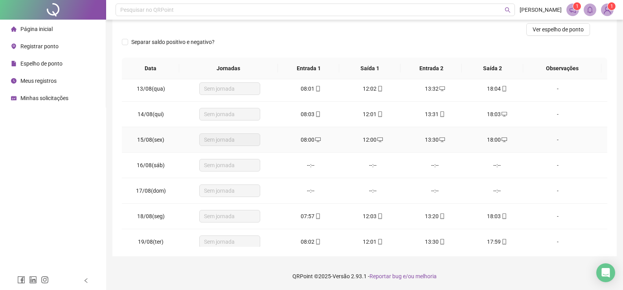
click at [366, 144] on div "12:00" at bounding box center [373, 140] width 50 height 9
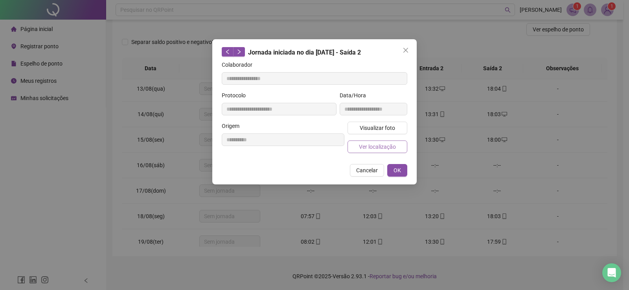
type input "**********"
click at [402, 51] on icon "close" at bounding box center [405, 50] width 6 height 6
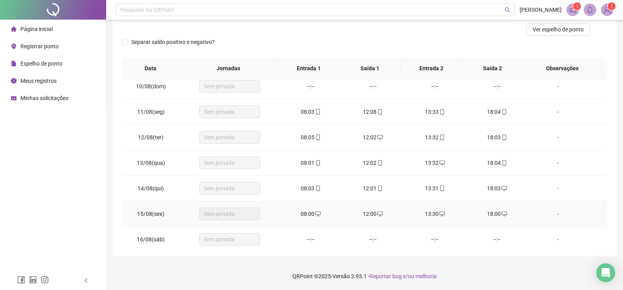
scroll to position [231, 0]
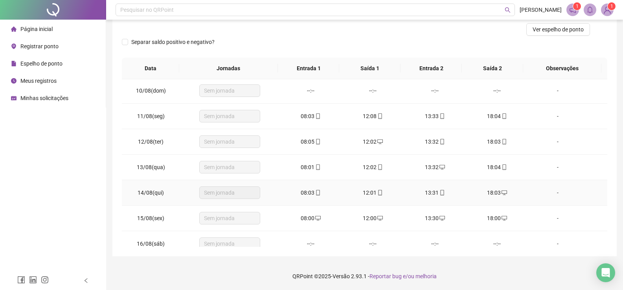
click at [318, 193] on icon "mobile" at bounding box center [318, 193] width 6 height 6
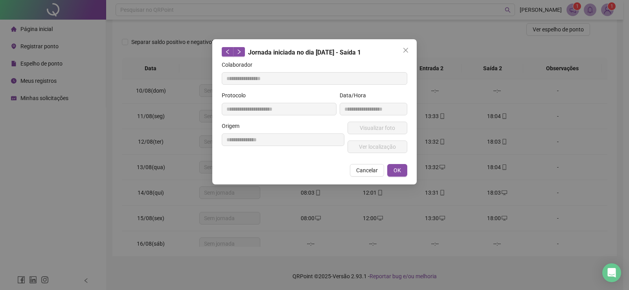
type input "**********"
click at [377, 127] on span "Visualizar foto" at bounding box center [376, 128] width 35 height 9
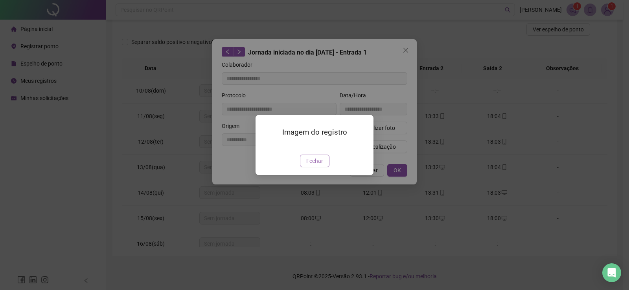
click at [313, 165] on span "Fechar" at bounding box center [314, 161] width 17 height 9
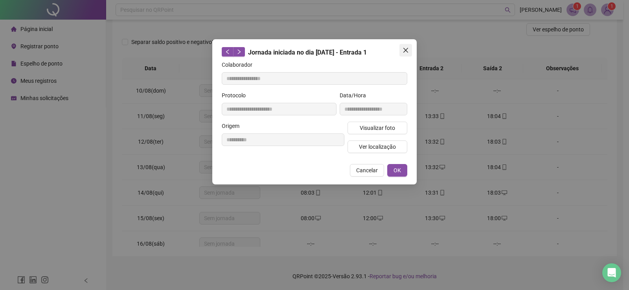
click at [407, 51] on icon "close" at bounding box center [405, 50] width 5 height 5
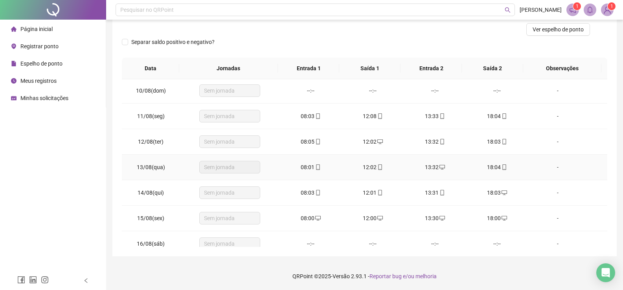
click at [376, 168] on span "mobile" at bounding box center [379, 168] width 6 height 6
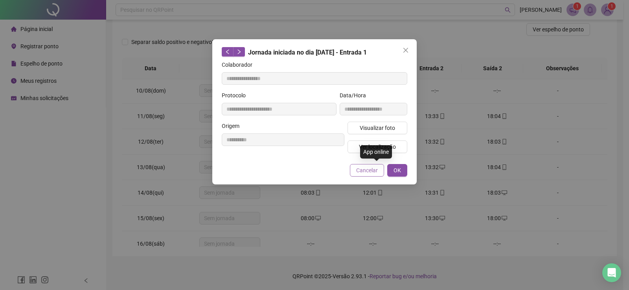
type input "**********"
click at [363, 126] on span "Visualizar foto" at bounding box center [376, 128] width 35 height 9
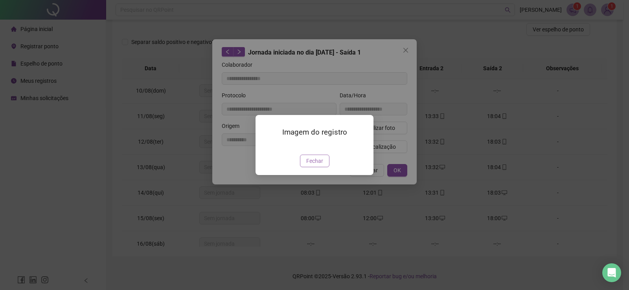
click at [326, 167] on button "Fechar" at bounding box center [314, 161] width 29 height 13
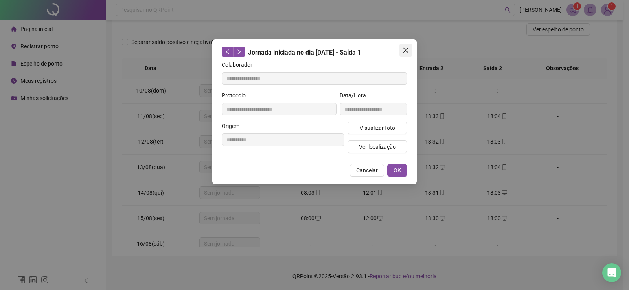
click at [404, 52] on icon "close" at bounding box center [405, 50] width 6 height 6
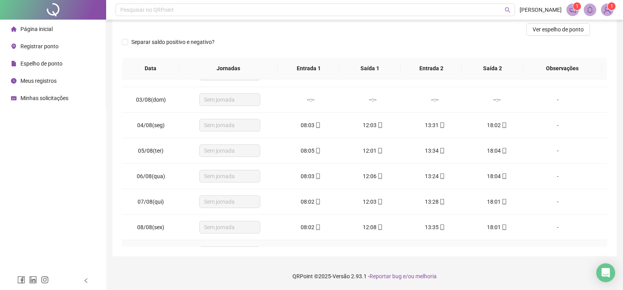
scroll to position [0, 0]
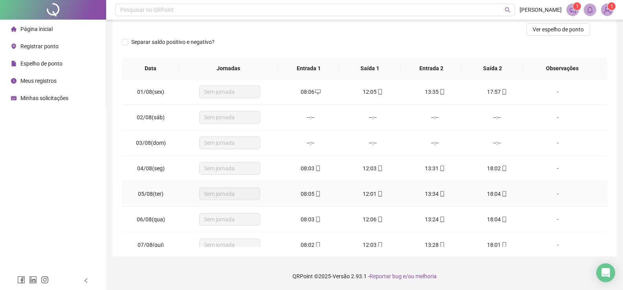
click at [378, 196] on icon "mobile" at bounding box center [380, 194] width 6 height 6
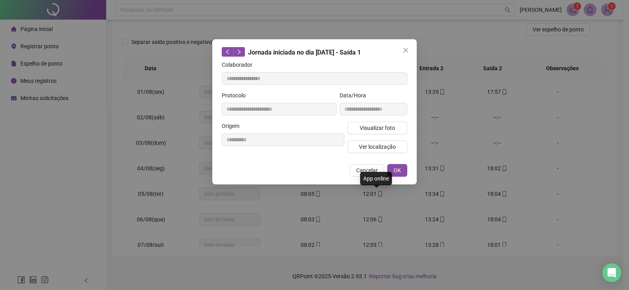
type input "**********"
click at [369, 133] on button "Visualizar foto" at bounding box center [377, 128] width 60 height 13
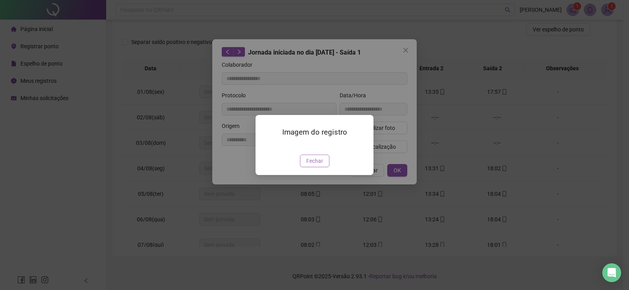
click at [323, 167] on button "Fechar" at bounding box center [314, 161] width 29 height 13
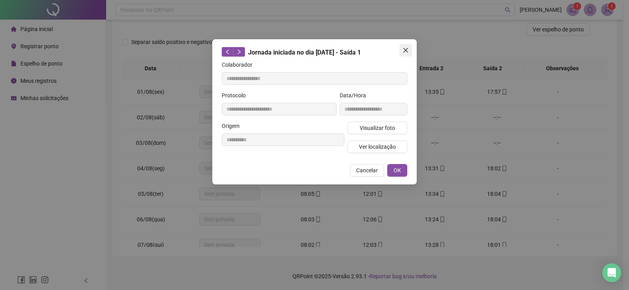
click at [402, 50] on span "Close" at bounding box center [405, 50] width 13 height 6
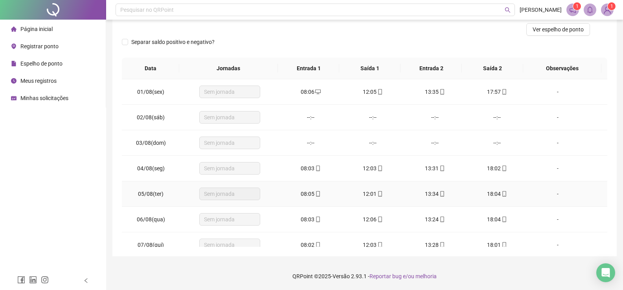
click at [501, 192] on icon "mobile" at bounding box center [504, 194] width 6 height 6
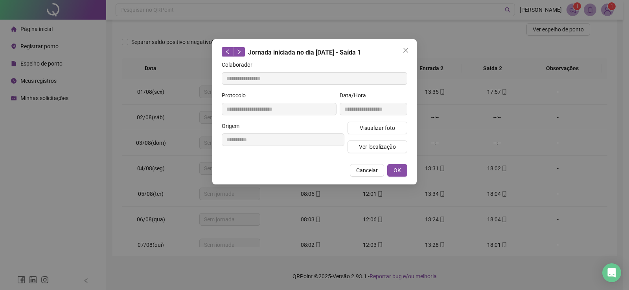
type input "**********"
click at [361, 122] on button "Visualizar foto" at bounding box center [377, 128] width 60 height 13
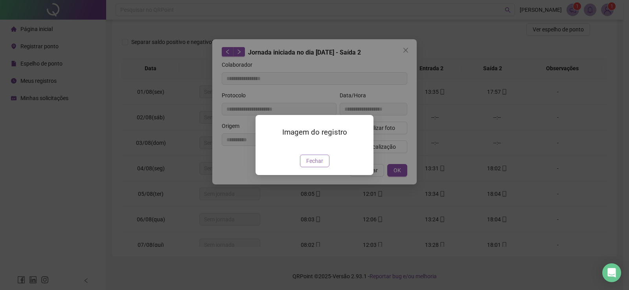
click at [322, 165] on span "Fechar" at bounding box center [314, 161] width 17 height 9
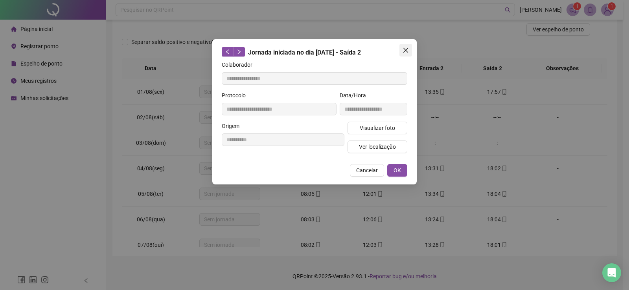
click at [403, 53] on button "Close" at bounding box center [405, 50] width 13 height 13
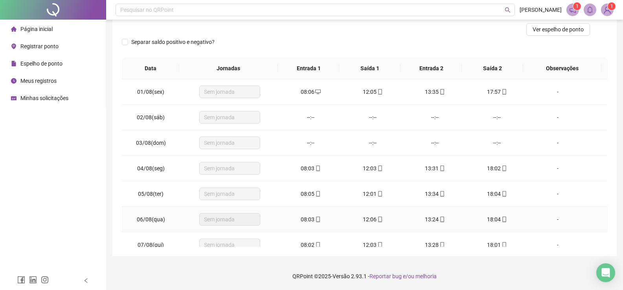
click at [440, 218] on icon "mobile" at bounding box center [442, 220] width 6 height 6
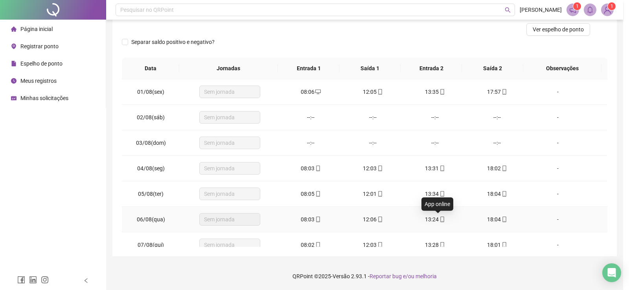
type input "**********"
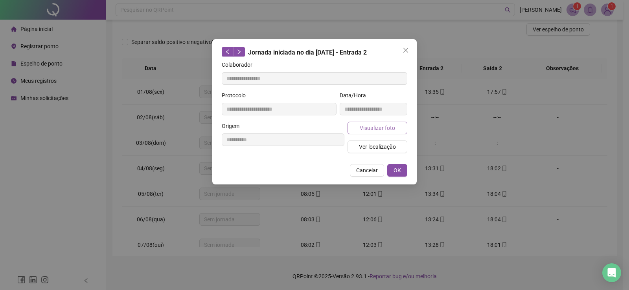
click at [381, 131] on span "Visualizar foto" at bounding box center [376, 128] width 35 height 9
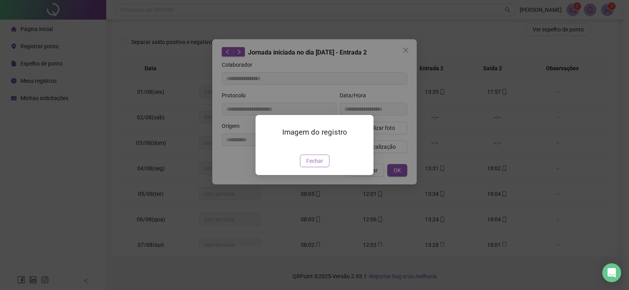
click at [313, 165] on span "Fechar" at bounding box center [314, 161] width 17 height 9
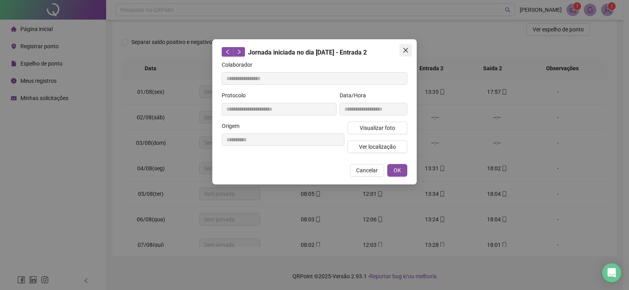
click at [410, 46] on button "Close" at bounding box center [405, 50] width 13 height 13
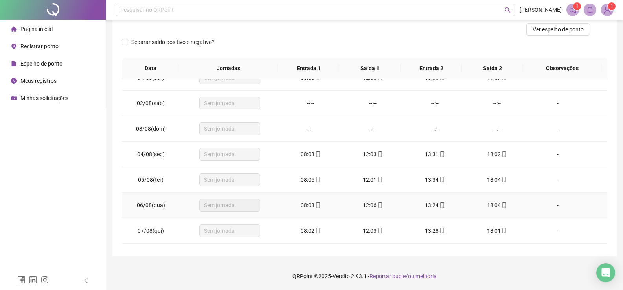
scroll to position [39, 0]
click at [376, 209] on span at bounding box center [379, 206] width 6 height 6
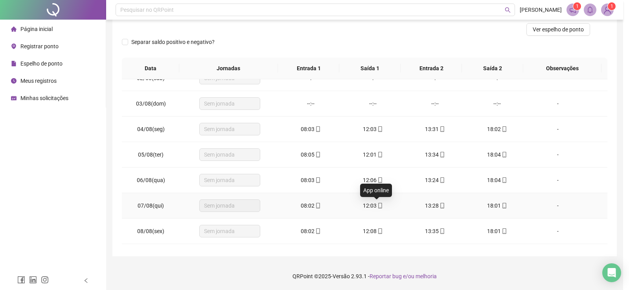
type input "**********"
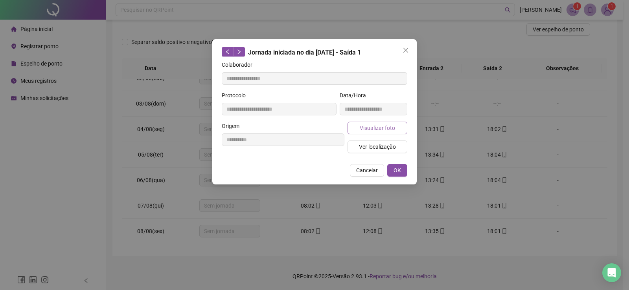
click at [367, 128] on span "Visualizar foto" at bounding box center [376, 128] width 35 height 9
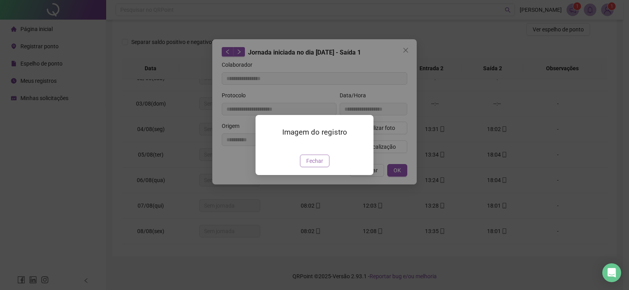
click at [320, 165] on span "Fechar" at bounding box center [314, 161] width 17 height 9
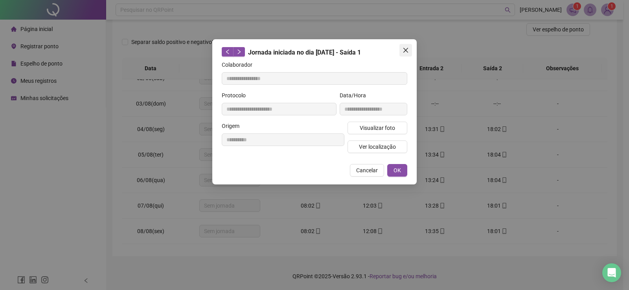
click at [404, 53] on icon "close" at bounding box center [405, 50] width 6 height 6
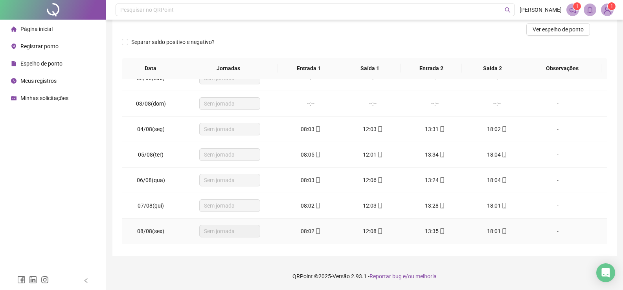
scroll to position [118, 0]
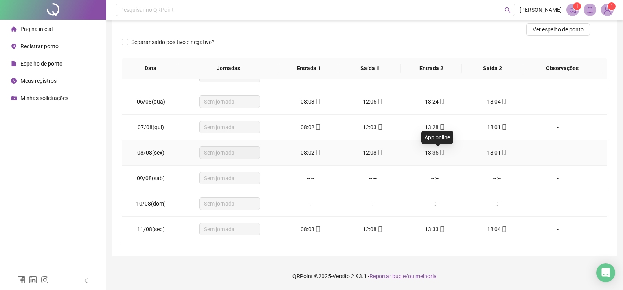
click at [439, 154] on icon "mobile" at bounding box center [442, 153] width 6 height 6
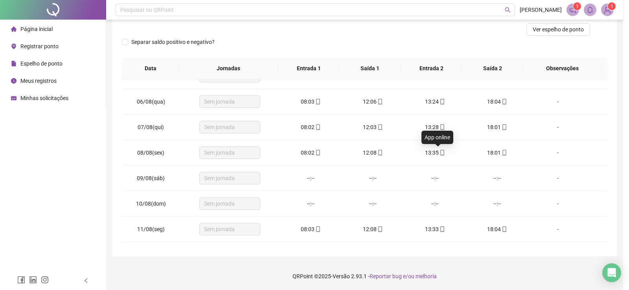
type input "**********"
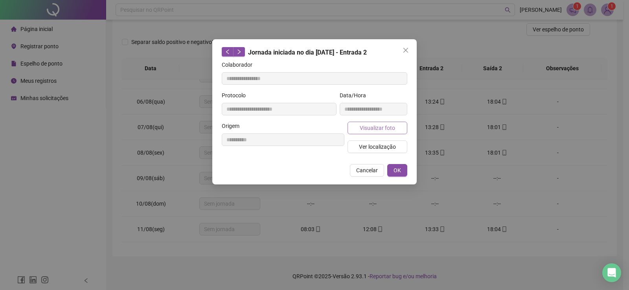
click at [382, 127] on span "Visualizar foto" at bounding box center [376, 128] width 35 height 9
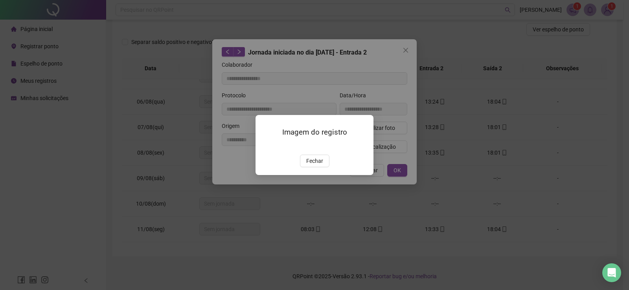
click at [316, 175] on div "Imagem do registro Fechar" at bounding box center [314, 145] width 118 height 60
click at [316, 165] on span "Fechar" at bounding box center [314, 161] width 17 height 9
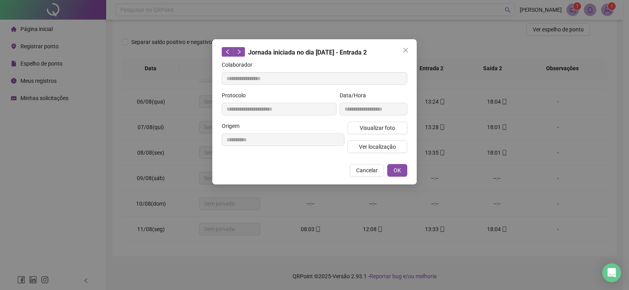
click at [412, 48] on div "**********" at bounding box center [314, 111] width 204 height 145
click at [407, 51] on icon "close" at bounding box center [405, 50] width 6 height 6
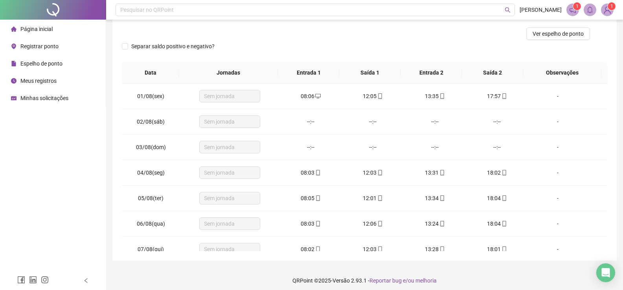
scroll to position [102, 0]
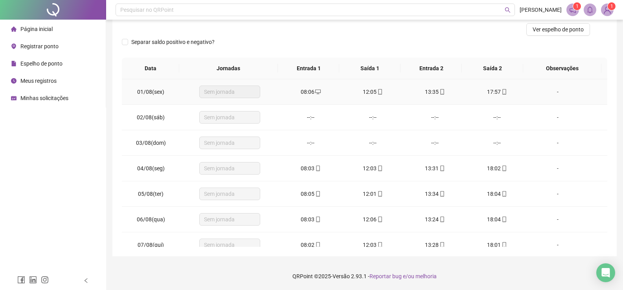
click at [315, 90] on icon "desktop" at bounding box center [318, 92] width 6 height 6
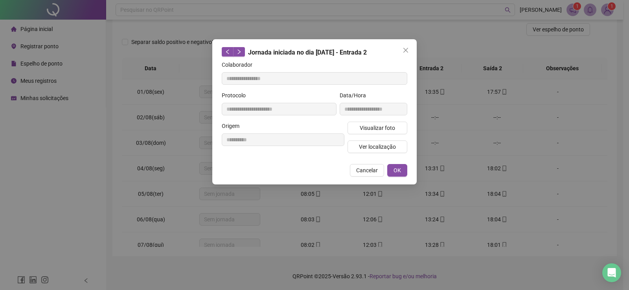
type input "**********"
click at [405, 55] on button "Close" at bounding box center [405, 50] width 13 height 13
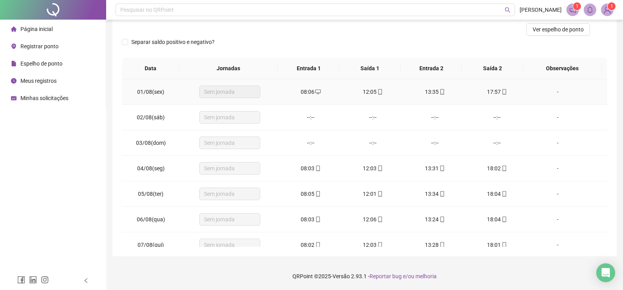
click at [377, 91] on icon "mobile" at bounding box center [380, 92] width 6 height 6
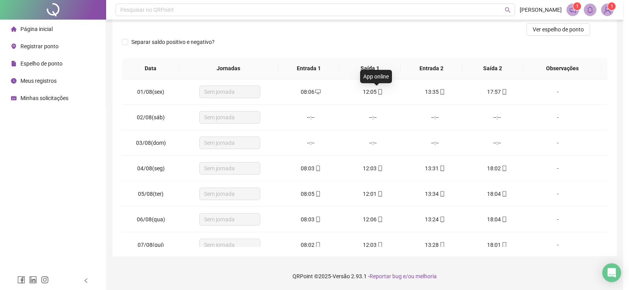
type input "**********"
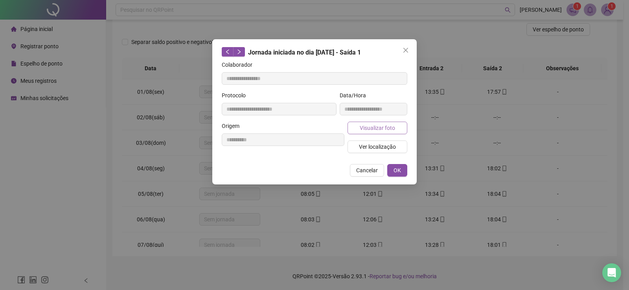
click at [387, 128] on span "Visualizar foto" at bounding box center [376, 128] width 35 height 9
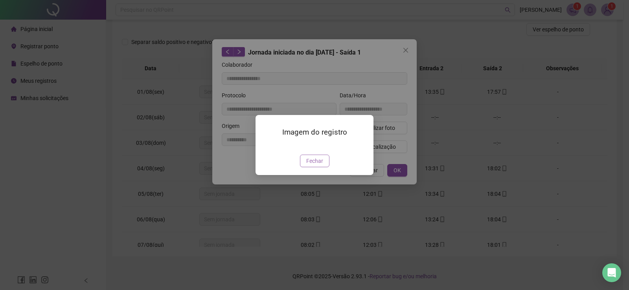
click at [312, 165] on span "Fechar" at bounding box center [314, 161] width 17 height 9
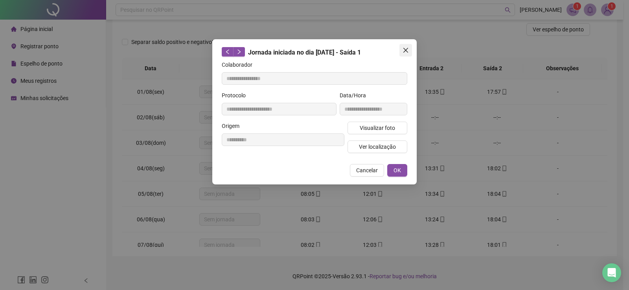
click at [406, 54] on button "Close" at bounding box center [405, 50] width 13 height 13
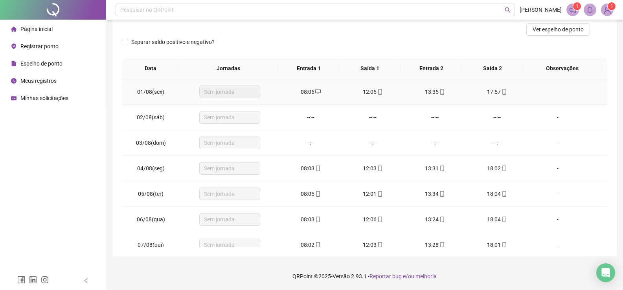
click at [439, 90] on icon "mobile" at bounding box center [442, 92] width 6 height 6
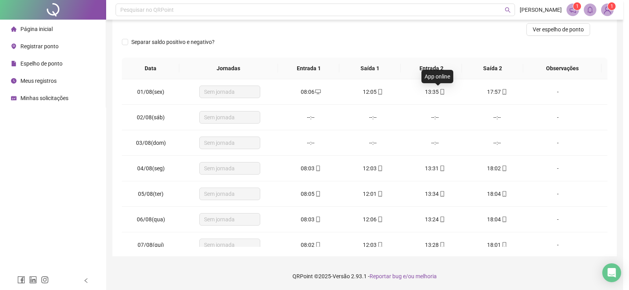
type input "**********"
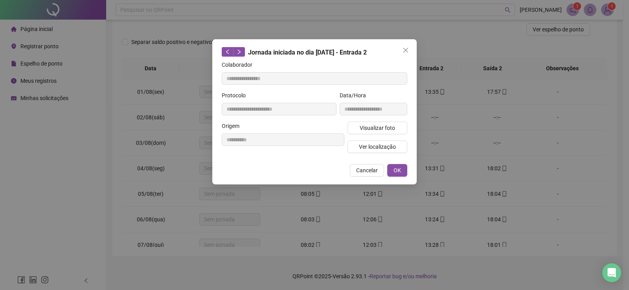
click at [384, 134] on div "Visualizar foto Ver localização" at bounding box center [377, 141] width 63 height 38
click at [385, 131] on span "Visualizar foto" at bounding box center [376, 128] width 35 height 9
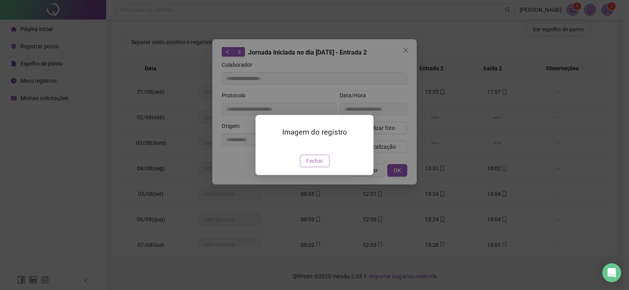
click at [321, 165] on span "Fechar" at bounding box center [314, 161] width 17 height 9
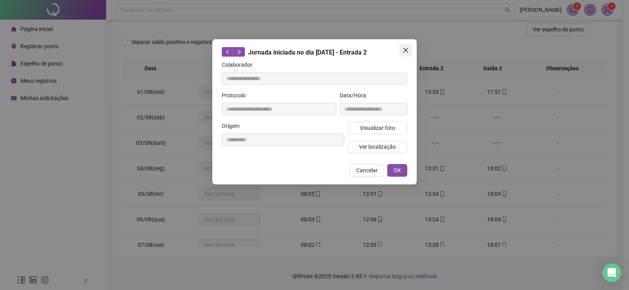
click at [407, 51] on icon "close" at bounding box center [405, 50] width 5 height 5
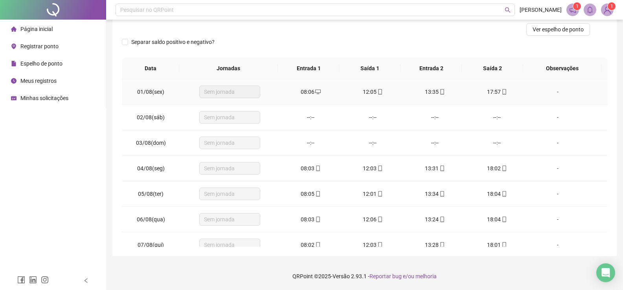
click at [501, 92] on icon "mobile" at bounding box center [504, 92] width 6 height 6
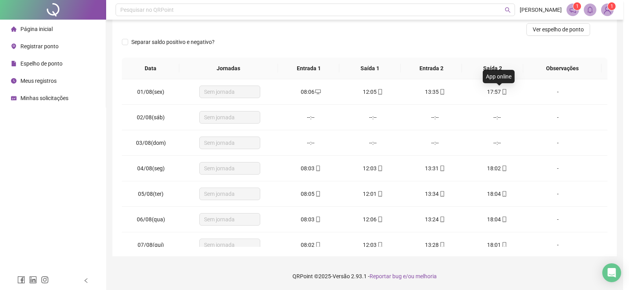
type input "**********"
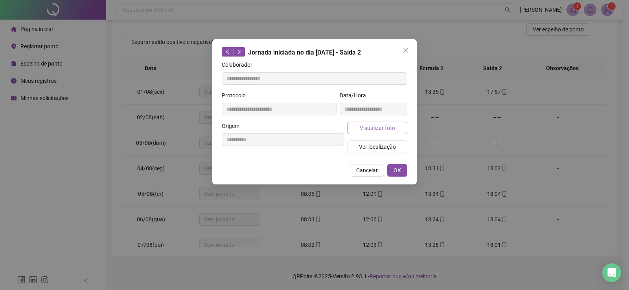
click at [380, 127] on span "Visualizar foto" at bounding box center [376, 128] width 35 height 9
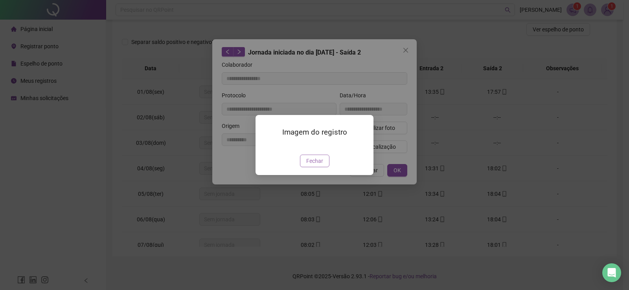
click at [265, 147] on img at bounding box center [265, 147] width 0 height 0
click at [314, 165] on span "Fechar" at bounding box center [314, 161] width 17 height 9
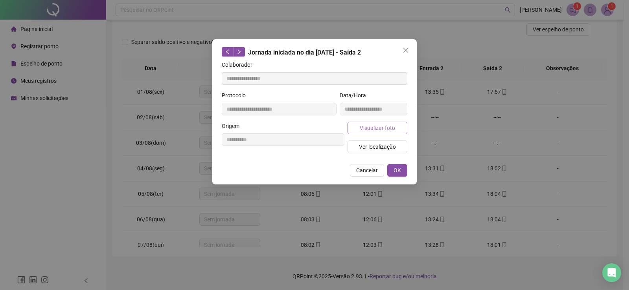
click at [381, 124] on span "Visualizar foto" at bounding box center [376, 128] width 35 height 9
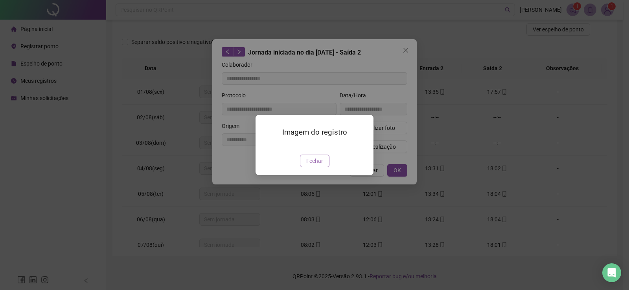
click at [325, 167] on button "Fechar" at bounding box center [314, 161] width 29 height 13
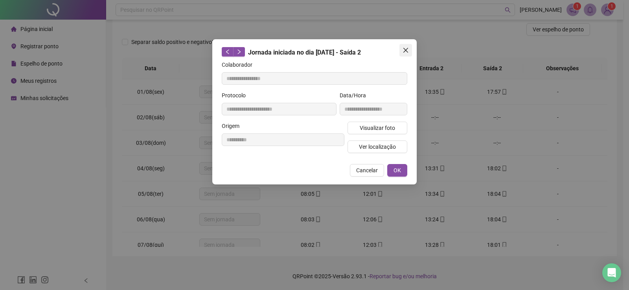
click at [407, 56] on button "Close" at bounding box center [405, 50] width 13 height 13
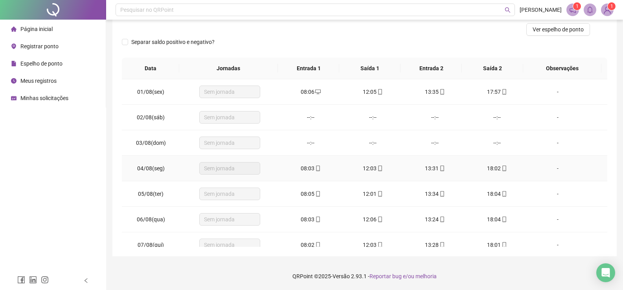
click at [315, 167] on icon "mobile" at bounding box center [318, 169] width 6 height 6
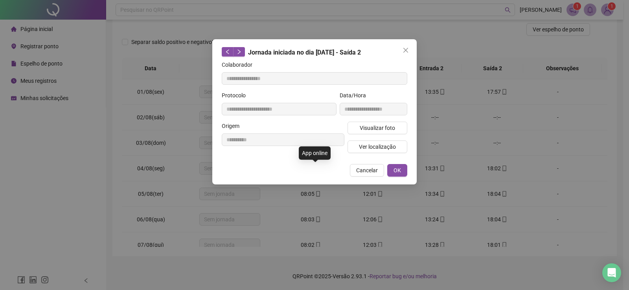
type input "**********"
click at [373, 127] on span "Visualizar foto" at bounding box center [376, 128] width 35 height 9
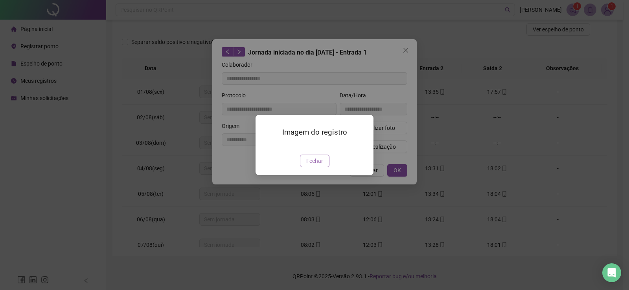
click at [317, 165] on span "Fechar" at bounding box center [314, 161] width 17 height 9
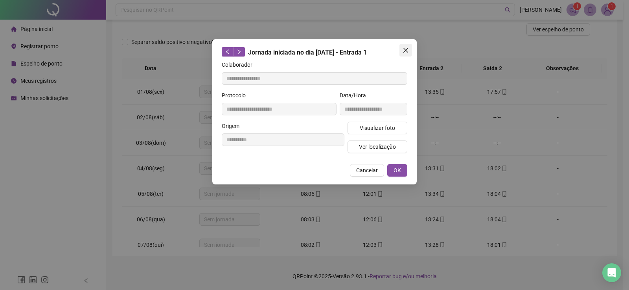
drag, startPoint x: 404, startPoint y: 48, endPoint x: 391, endPoint y: 88, distance: 41.7
click at [403, 49] on icon "close" at bounding box center [405, 50] width 6 height 6
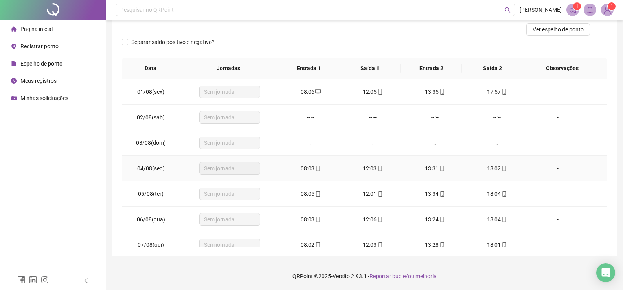
click at [377, 167] on icon "mobile" at bounding box center [380, 169] width 6 height 6
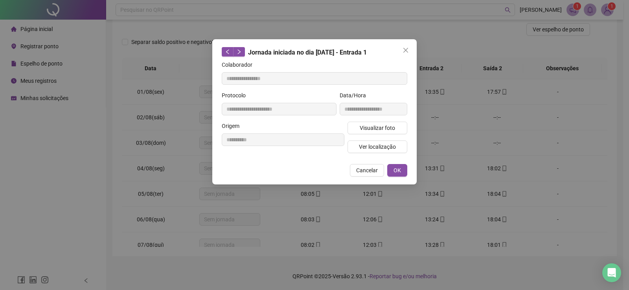
type input "**********"
click at [363, 124] on span "Visualizar foto" at bounding box center [376, 128] width 35 height 9
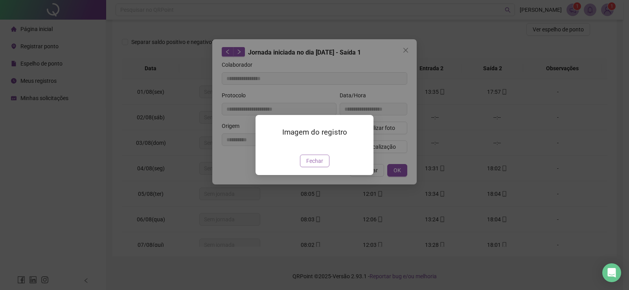
click at [319, 167] on button "Fechar" at bounding box center [314, 161] width 29 height 13
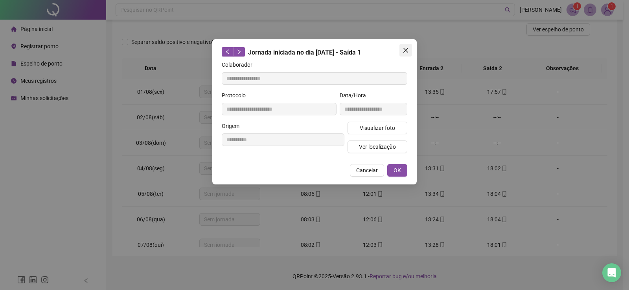
click at [408, 49] on icon "close" at bounding box center [405, 50] width 6 height 6
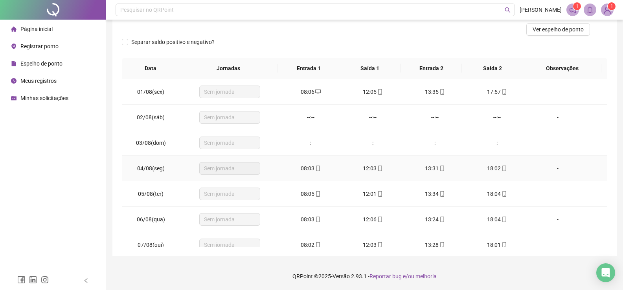
click at [439, 167] on icon "mobile" at bounding box center [442, 169] width 6 height 6
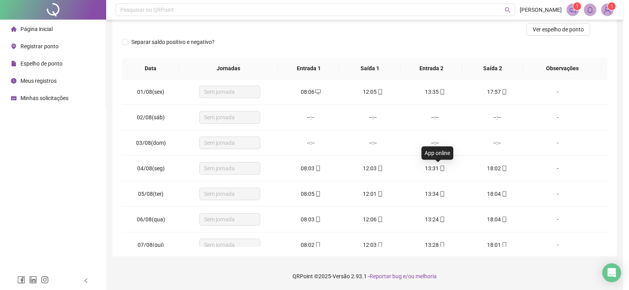
type input "**********"
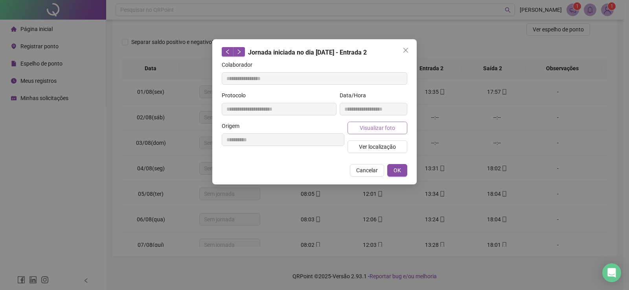
click at [369, 125] on span "Visualizar foto" at bounding box center [376, 128] width 35 height 9
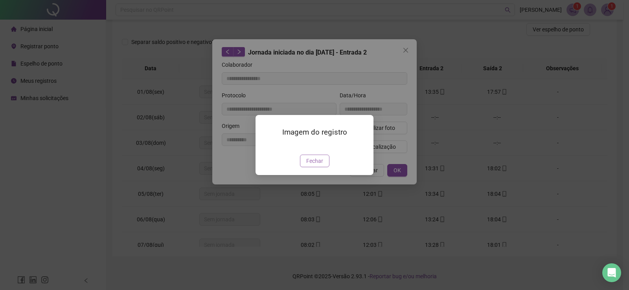
click at [314, 165] on span "Fechar" at bounding box center [314, 161] width 17 height 9
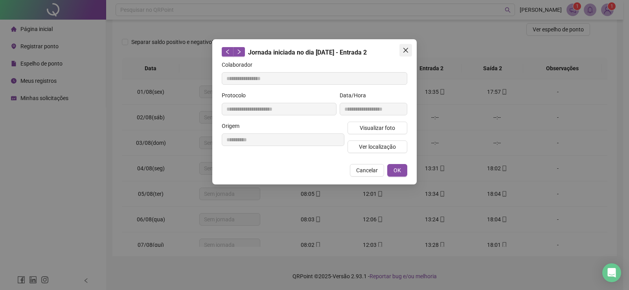
drag, startPoint x: 402, startPoint y: 51, endPoint x: 431, endPoint y: 107, distance: 62.9
click at [402, 51] on span "Close" at bounding box center [405, 50] width 13 height 6
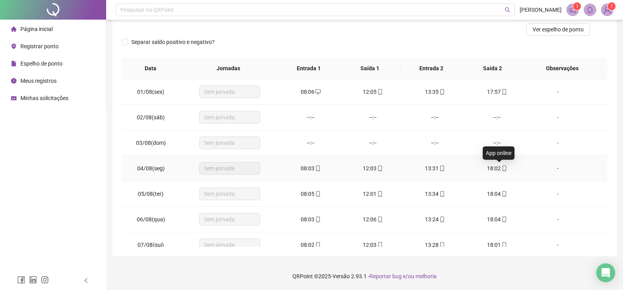
click at [501, 168] on icon "mobile" at bounding box center [504, 169] width 6 height 6
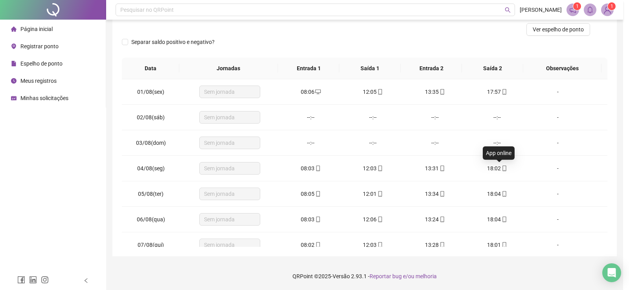
type input "**********"
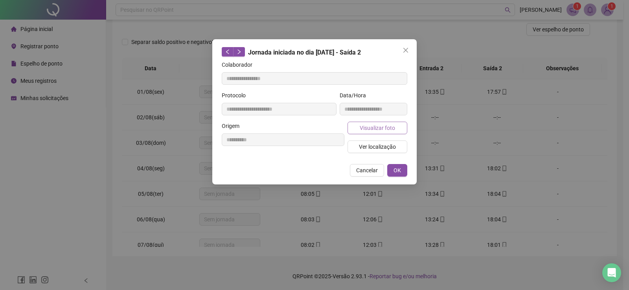
click at [385, 127] on span "Visualizar foto" at bounding box center [376, 128] width 35 height 9
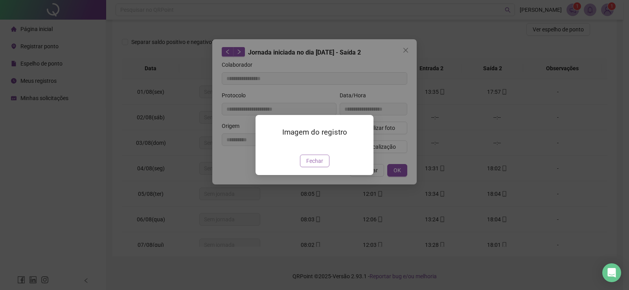
click at [311, 165] on span "Fechar" at bounding box center [314, 161] width 17 height 9
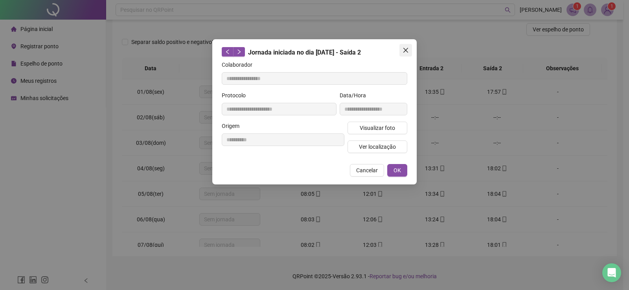
click at [407, 53] on button "Close" at bounding box center [405, 50] width 13 height 13
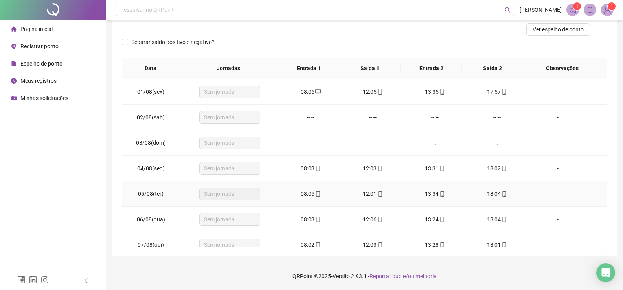
click at [499, 189] on td "18:04" at bounding box center [497, 195] width 62 height 26
click at [501, 194] on icon "mobile" at bounding box center [504, 194] width 6 height 6
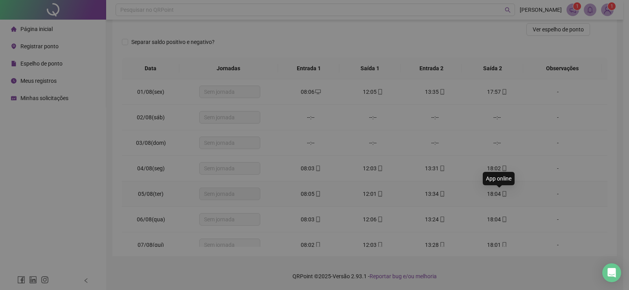
type input "**********"
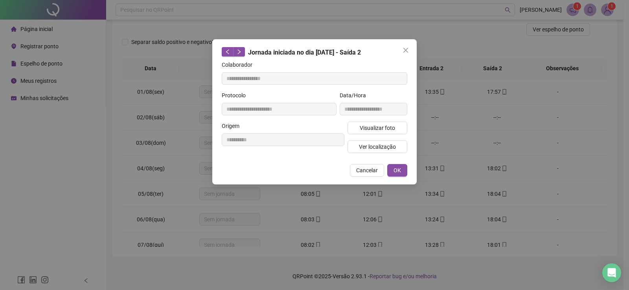
click at [369, 116] on div "**********" at bounding box center [373, 106] width 71 height 31
click at [372, 127] on span "Visualizar foto" at bounding box center [376, 128] width 35 height 9
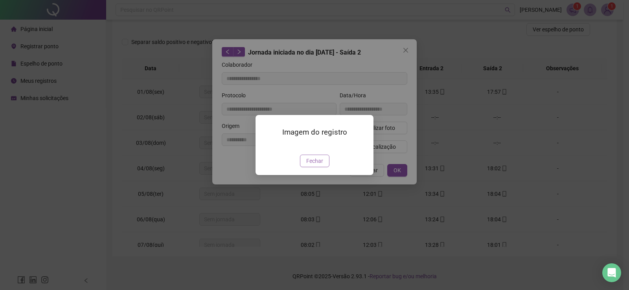
click at [316, 165] on span "Fechar" at bounding box center [314, 161] width 17 height 9
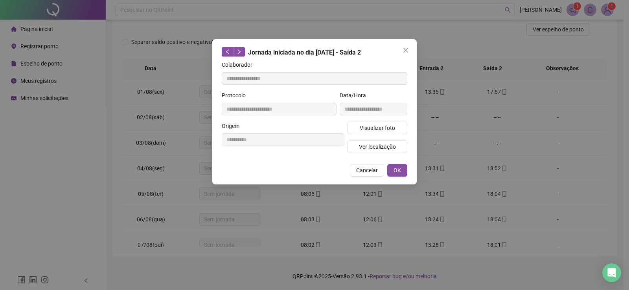
click at [408, 51] on icon "close" at bounding box center [405, 50] width 6 height 6
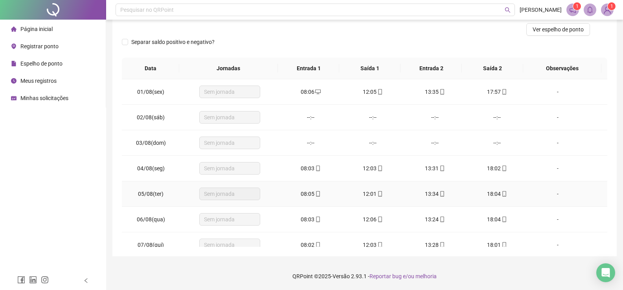
click at [438, 197] on span at bounding box center [441, 194] width 6 height 6
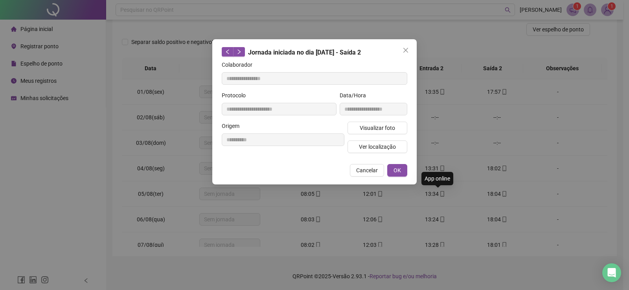
type input "**********"
click at [374, 130] on span "Visualizar foto" at bounding box center [376, 128] width 35 height 9
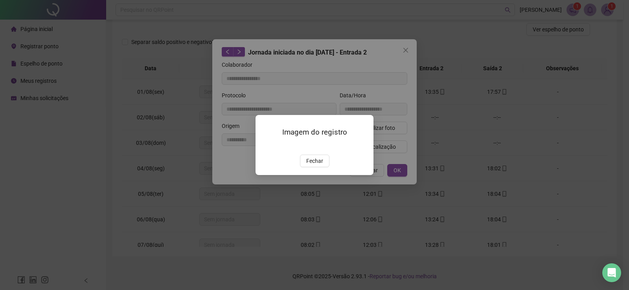
click at [332, 167] on div "Fechar" at bounding box center [314, 161] width 99 height 13
click at [321, 165] on span "Fechar" at bounding box center [314, 161] width 17 height 9
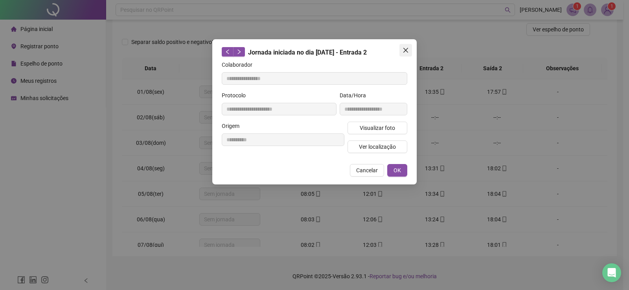
click at [407, 48] on icon "close" at bounding box center [405, 50] width 5 height 5
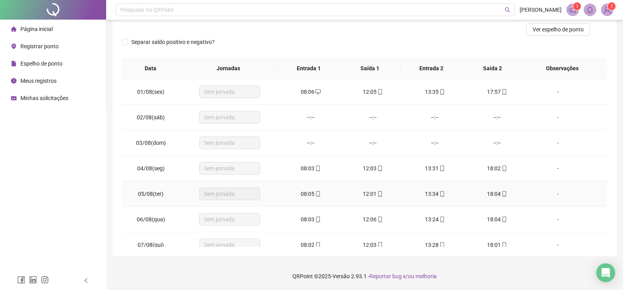
click at [380, 200] on td "12:01" at bounding box center [373, 195] width 62 height 26
click at [378, 196] on icon "mobile" at bounding box center [380, 194] width 4 height 6
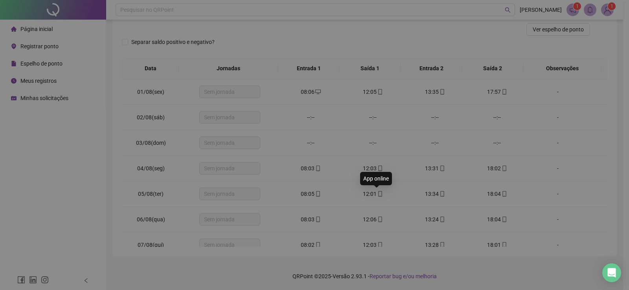
type input "**********"
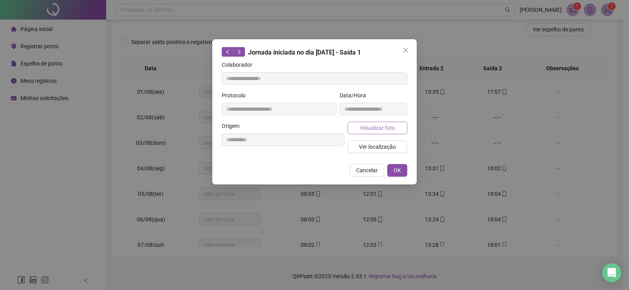
click at [366, 124] on span "Visualizar foto" at bounding box center [376, 128] width 35 height 9
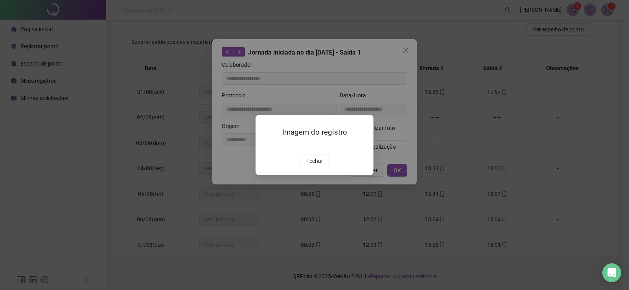
drag, startPoint x: 315, startPoint y: 211, endPoint x: 354, endPoint y: 136, distance: 83.8
click at [316, 167] on button "Fechar" at bounding box center [314, 161] width 29 height 13
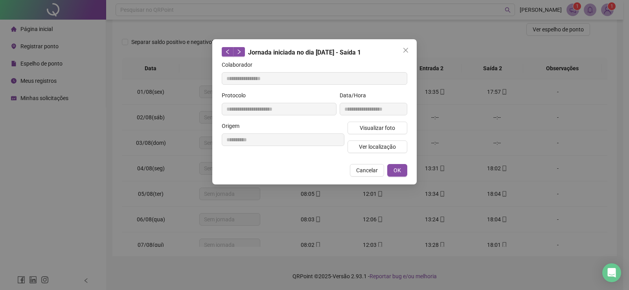
drag, startPoint x: 407, startPoint y: 50, endPoint x: 396, endPoint y: 104, distance: 55.4
click at [407, 49] on icon "close" at bounding box center [405, 50] width 6 height 6
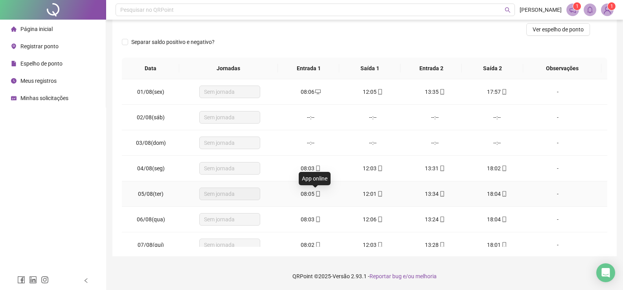
click at [315, 194] on icon "mobile" at bounding box center [318, 194] width 6 height 6
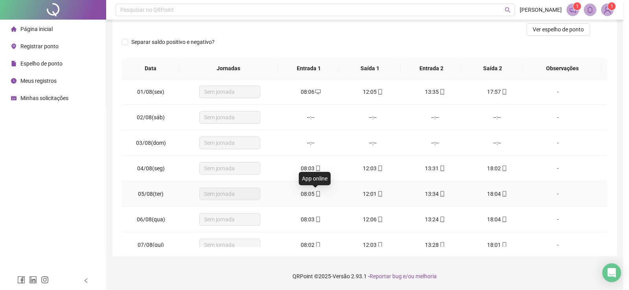
type input "**********"
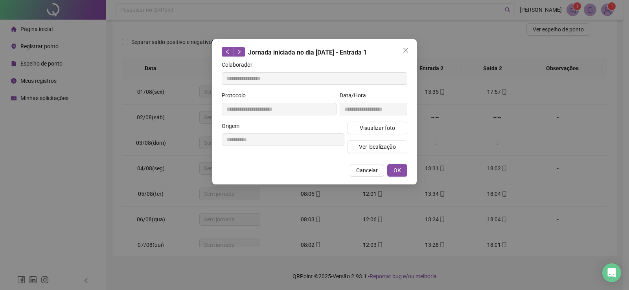
click at [365, 121] on div "**********" at bounding box center [373, 106] width 71 height 31
click at [365, 124] on span "Visualizar foto" at bounding box center [376, 128] width 35 height 9
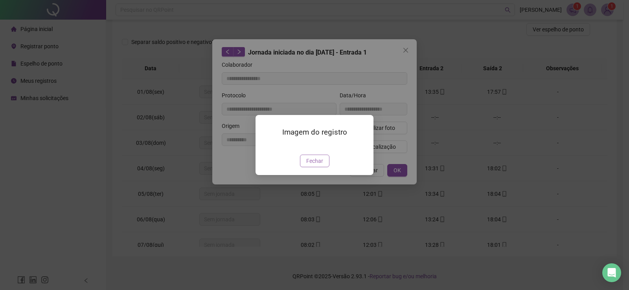
click at [319, 165] on span "Fechar" at bounding box center [314, 161] width 17 height 9
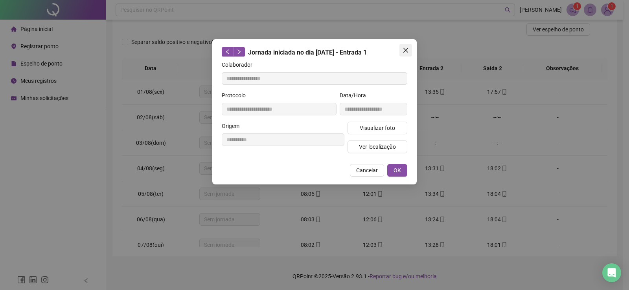
click at [405, 48] on icon "close" at bounding box center [405, 50] width 6 height 6
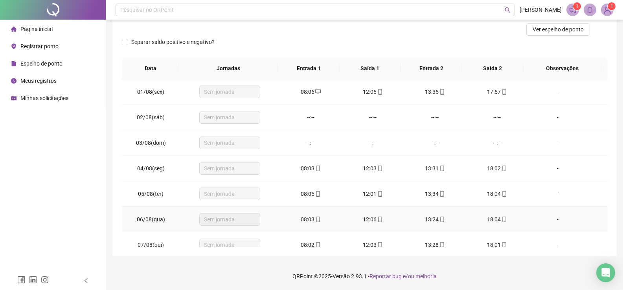
click at [318, 219] on div "08:03" at bounding box center [311, 219] width 50 height 9
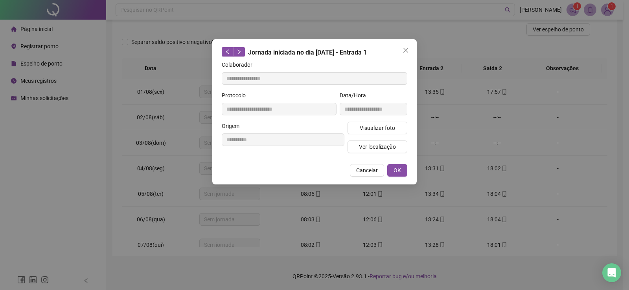
type input "**********"
click at [378, 132] on span "Visualizar foto" at bounding box center [376, 128] width 35 height 9
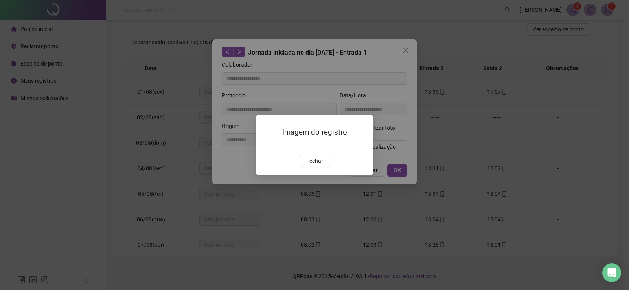
click at [308, 175] on div "Imagem do registro Fechar" at bounding box center [314, 145] width 118 height 60
click at [308, 165] on span "Fechar" at bounding box center [314, 161] width 17 height 9
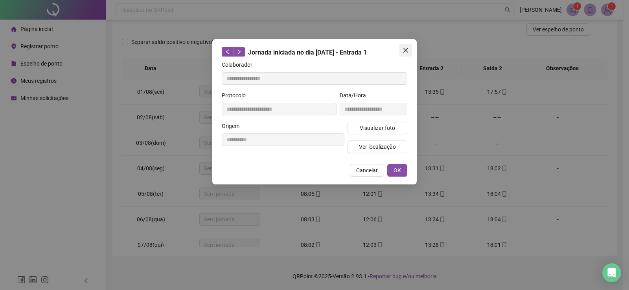
click at [401, 50] on span "Close" at bounding box center [405, 50] width 13 height 6
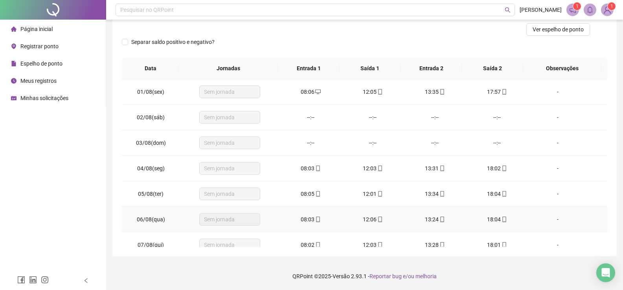
click at [382, 219] on div "12:06" at bounding box center [373, 219] width 50 height 9
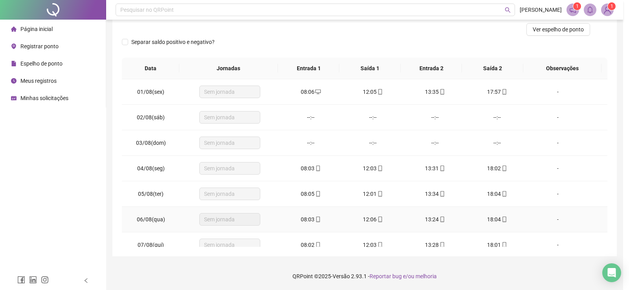
type input "**********"
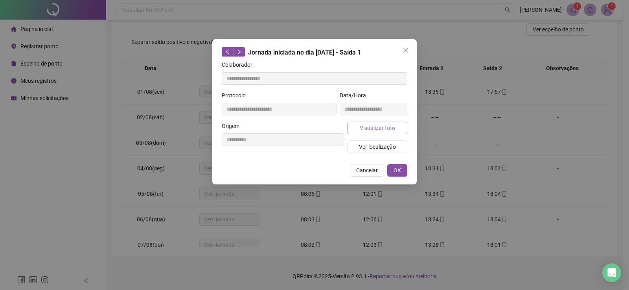
click at [376, 130] on span "Visualizar foto" at bounding box center [376, 128] width 35 height 9
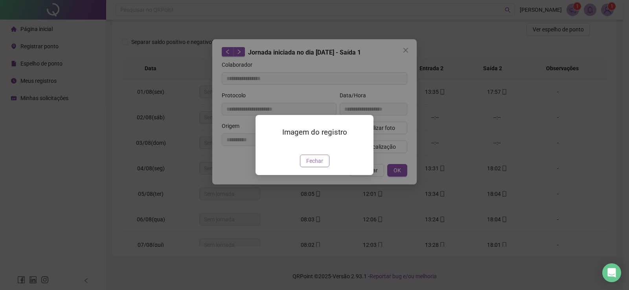
click at [305, 167] on button "Fechar" at bounding box center [314, 161] width 29 height 13
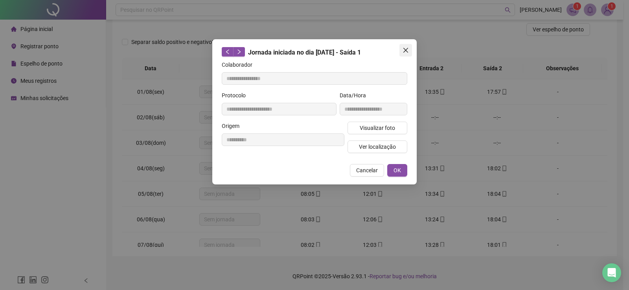
click at [409, 46] on button "Close" at bounding box center [405, 50] width 13 height 13
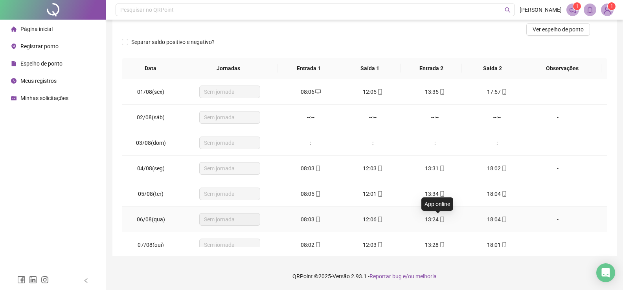
click at [440, 217] on icon "mobile" at bounding box center [442, 220] width 6 height 6
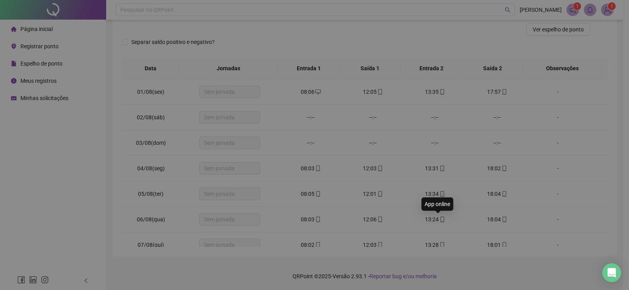
type input "**********"
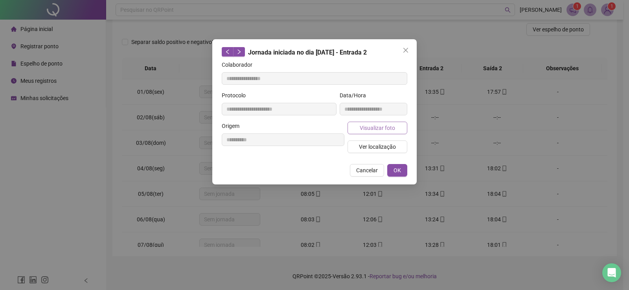
click at [375, 128] on span "Visualizar foto" at bounding box center [376, 128] width 35 height 9
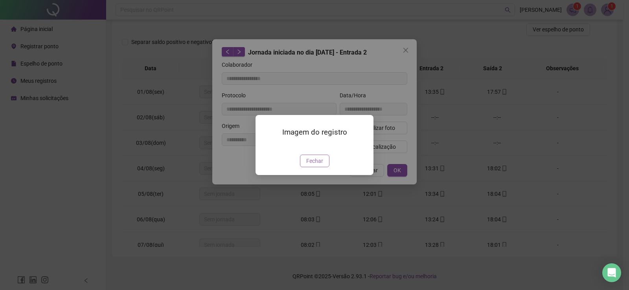
click at [320, 165] on span "Fechar" at bounding box center [314, 161] width 17 height 9
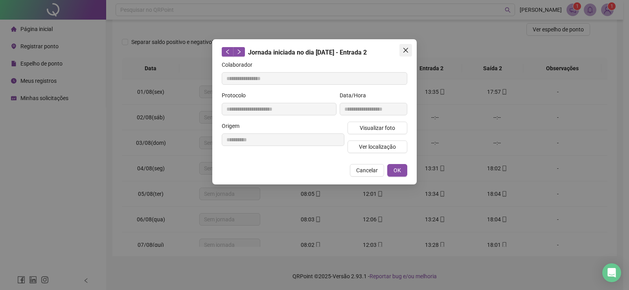
click at [400, 48] on span "Close" at bounding box center [405, 50] width 13 height 6
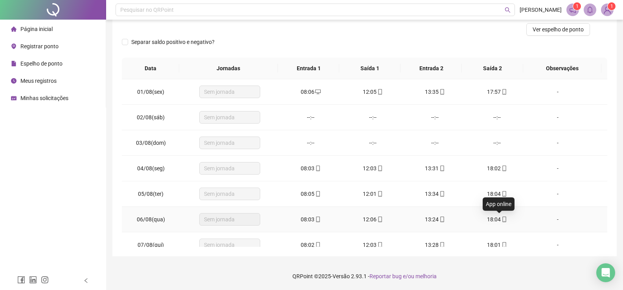
click at [501, 217] on icon "mobile" at bounding box center [504, 220] width 6 height 6
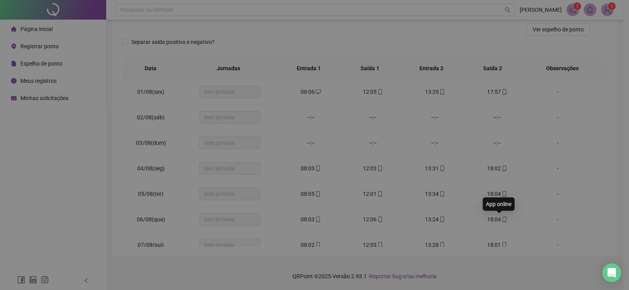
type input "**********"
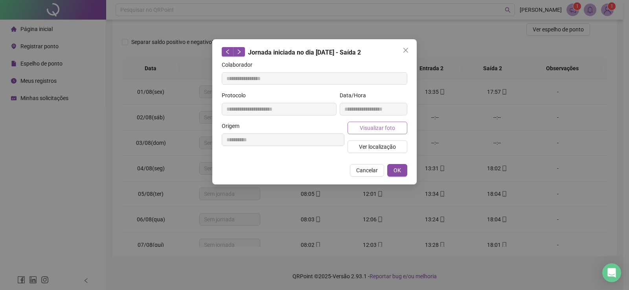
click at [372, 128] on span "Visualizar foto" at bounding box center [376, 128] width 35 height 9
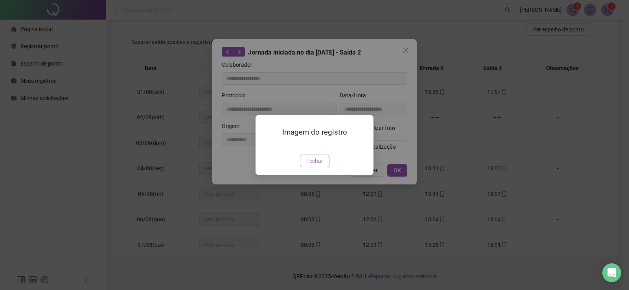
click at [317, 165] on span "Fechar" at bounding box center [314, 161] width 17 height 9
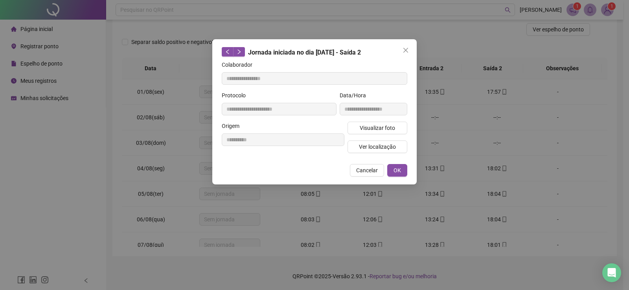
click at [405, 49] on icon "close" at bounding box center [405, 50] width 6 height 6
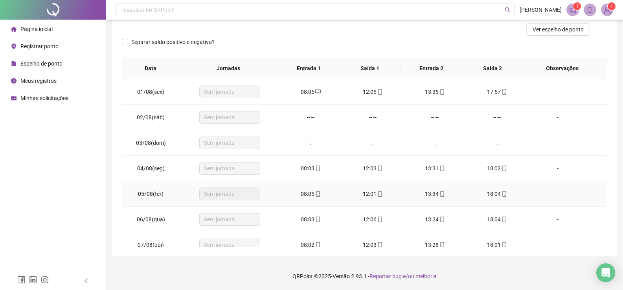
scroll to position [39, 0]
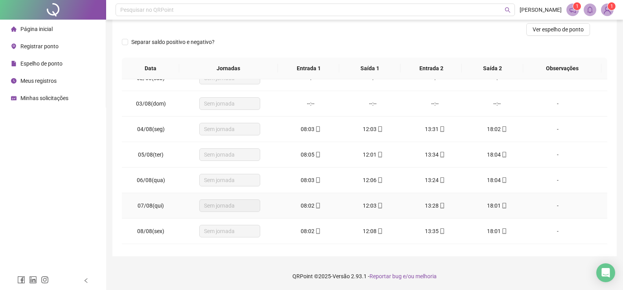
click at [317, 208] on icon "mobile" at bounding box center [318, 206] width 4 height 6
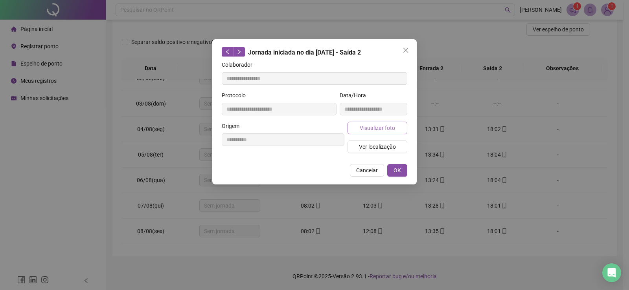
type input "**********"
click at [359, 127] on button "Visualizar foto" at bounding box center [377, 128] width 60 height 13
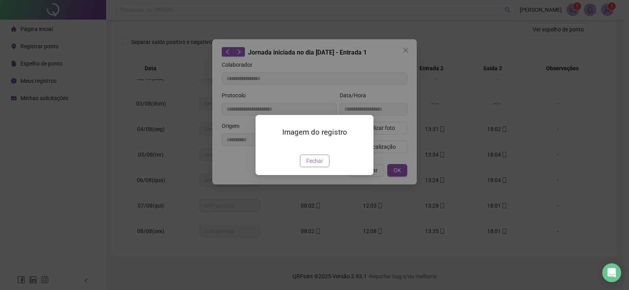
click at [308, 165] on span "Fechar" at bounding box center [314, 161] width 17 height 9
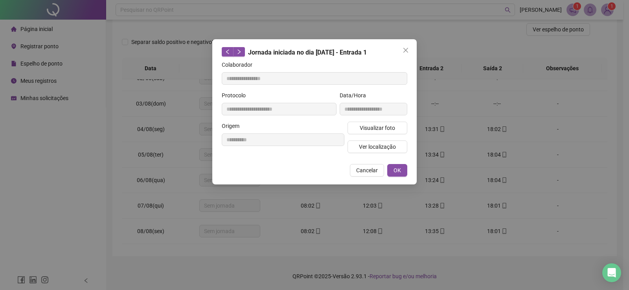
click at [401, 53] on span "Close" at bounding box center [405, 50] width 13 height 6
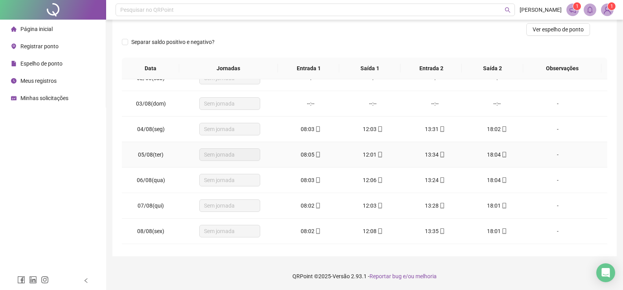
scroll to position [0, 0]
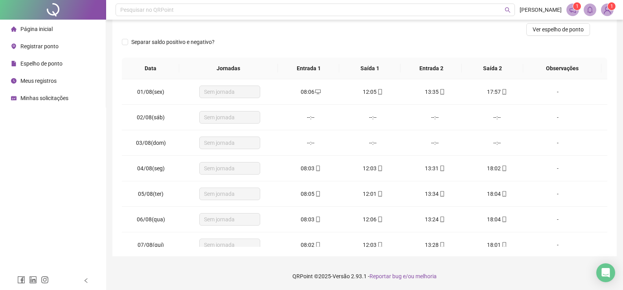
click at [612, 10] on span "1" at bounding box center [611, 6] width 3 height 8
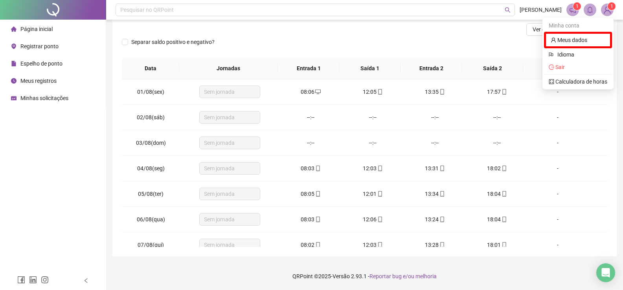
click at [609, 6] on sup "1" at bounding box center [611, 6] width 8 height 8
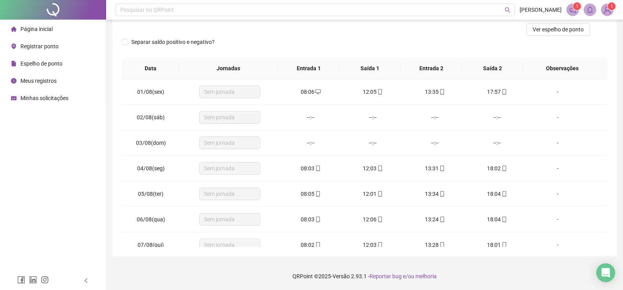
click at [569, 8] on icon "notification" at bounding box center [572, 9] width 7 height 7
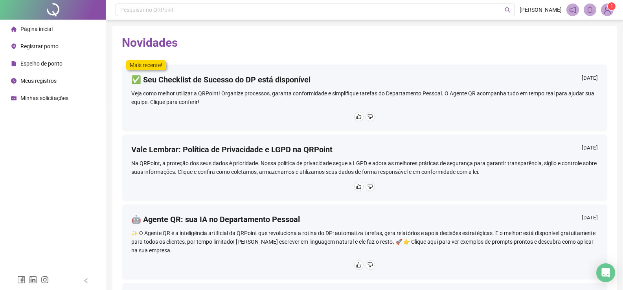
click at [205, 100] on div "Veja como melhor utilizar a QRPoint! Organize processos, garanta conformidade e…" at bounding box center [364, 97] width 466 height 17
click at [65, 67] on li "Espelho de ponto" at bounding box center [53, 64] width 103 height 16
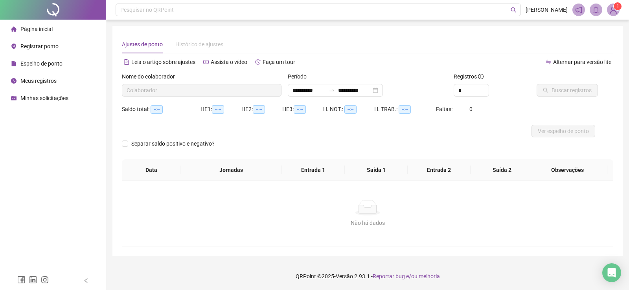
type input "**********"
click at [324, 92] on input "**********" at bounding box center [308, 90] width 33 height 9
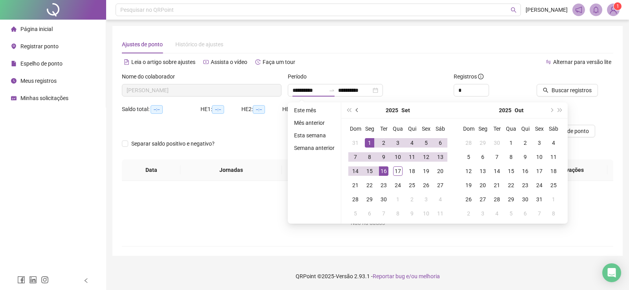
click at [356, 110] on span "prev-year" at bounding box center [358, 110] width 4 height 4
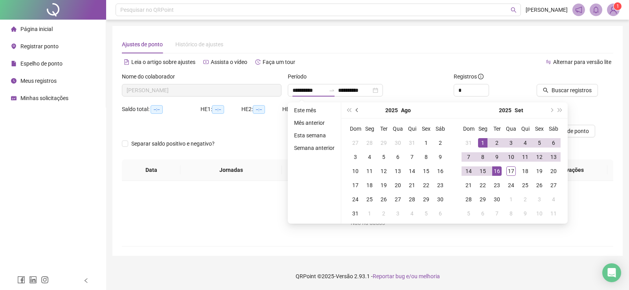
click at [356, 110] on span "prev-year" at bounding box center [358, 110] width 4 height 4
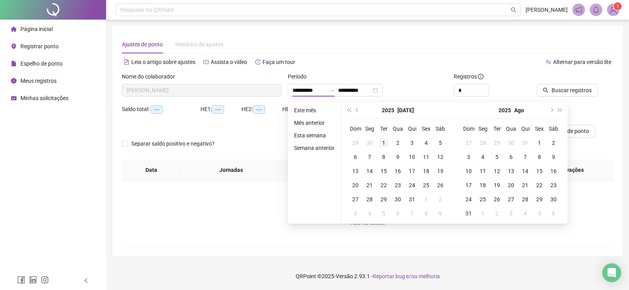
type input "**********"
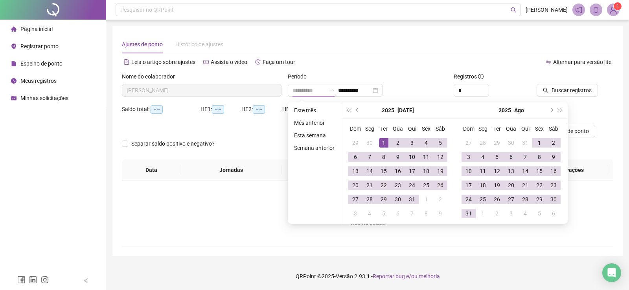
click at [381, 148] on td "1" at bounding box center [383, 143] width 14 height 14
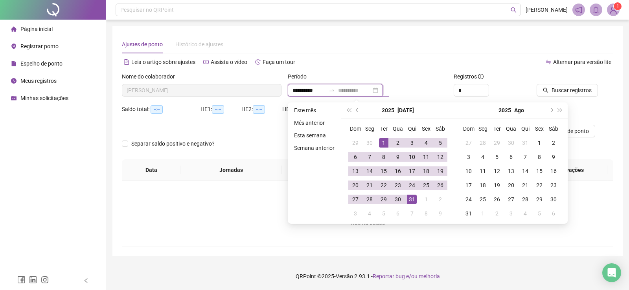
type input "**********"
click at [412, 202] on div "31" at bounding box center [411, 199] width 9 height 9
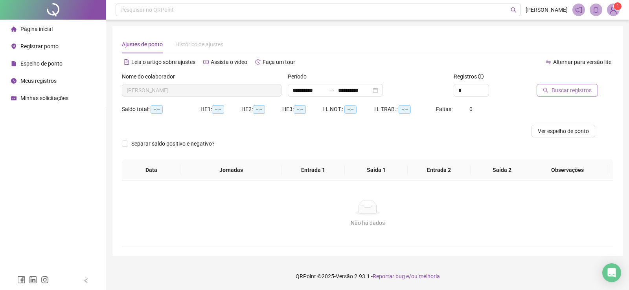
click at [546, 87] on button "Buscar registros" at bounding box center [566, 90] width 61 height 13
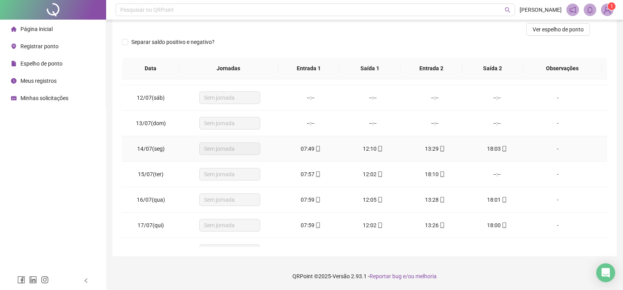
scroll to position [314, 0]
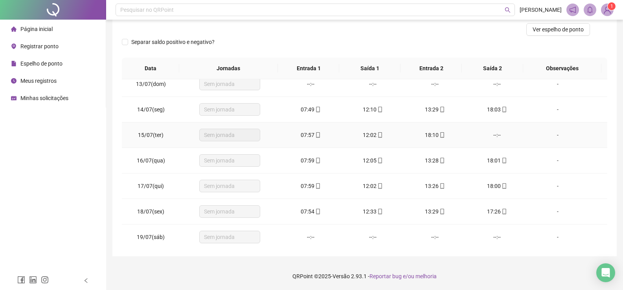
click at [498, 136] on div "--:--" at bounding box center [497, 135] width 50 height 9
click at [495, 134] on div "--:--" at bounding box center [497, 135] width 50 height 9
click at [608, 12] on img at bounding box center [607, 10] width 12 height 12
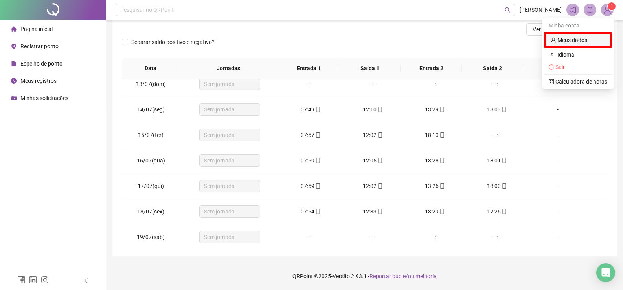
click at [585, 37] on link "Meus dados" at bounding box center [568, 40] width 37 height 6
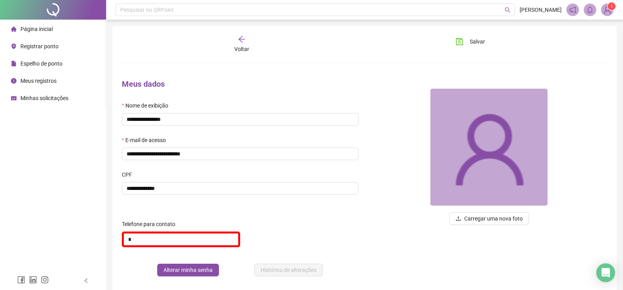
click at [241, 43] on icon "arrow-left" at bounding box center [242, 39] width 8 height 8
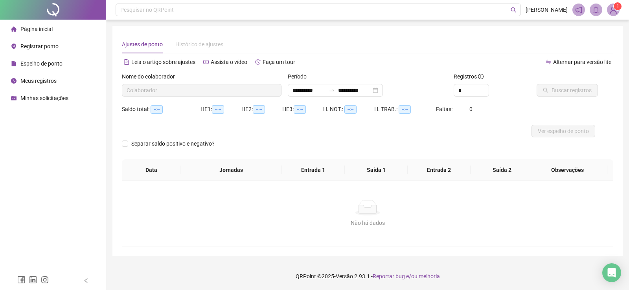
type input "**********"
click at [50, 62] on span "Espelho de ponto" at bounding box center [41, 64] width 42 height 6
click at [383, 92] on div "**********" at bounding box center [335, 90] width 95 height 13
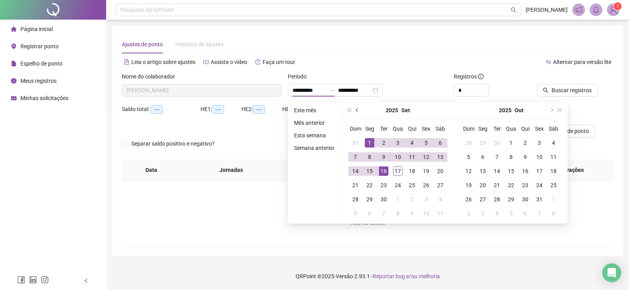
click at [359, 112] on button "prev-year" at bounding box center [357, 111] width 9 height 16
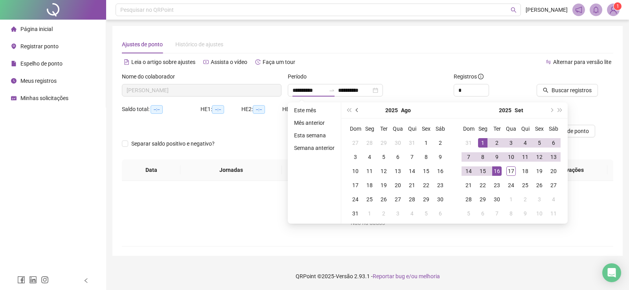
click at [359, 112] on button "prev-year" at bounding box center [357, 111] width 9 height 16
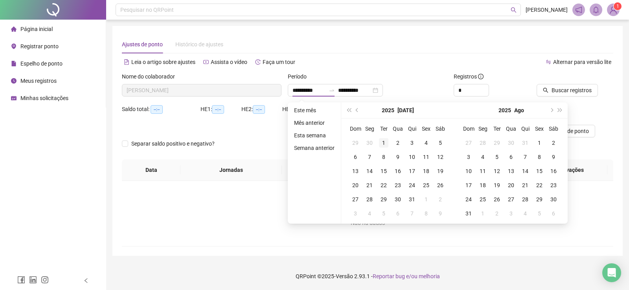
type input "**********"
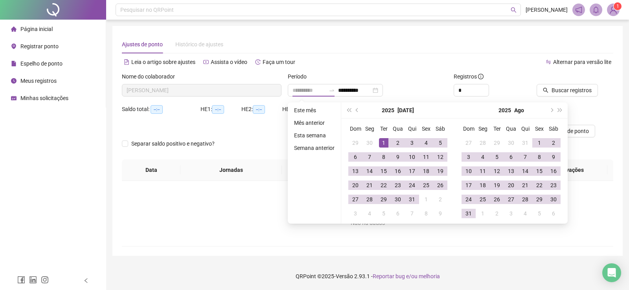
click at [380, 146] on div "1" at bounding box center [383, 142] width 9 height 9
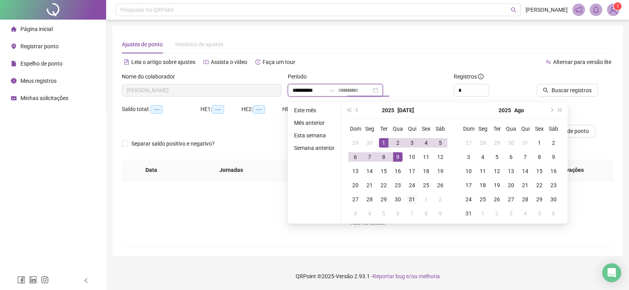
type input "**********"
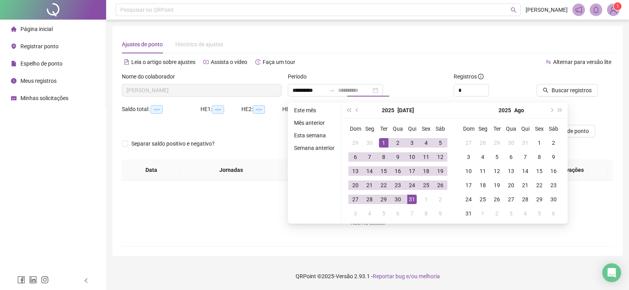
click at [410, 199] on div "31" at bounding box center [411, 199] width 9 height 9
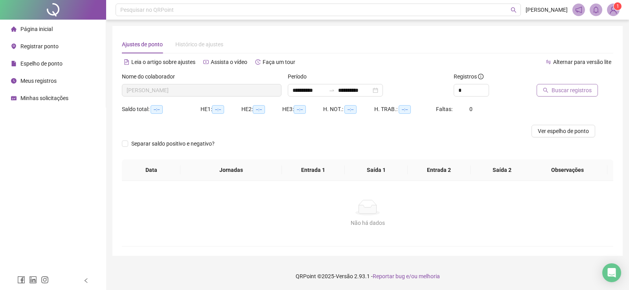
click at [555, 93] on span "Buscar registros" at bounding box center [571, 90] width 40 height 9
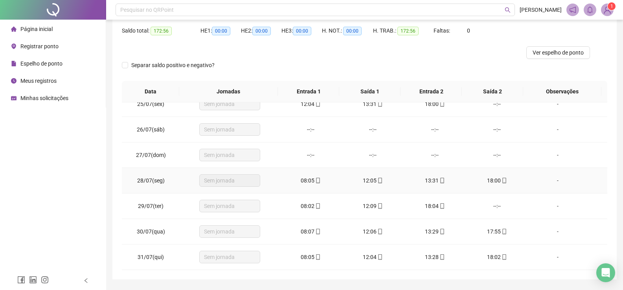
scroll to position [585, 0]
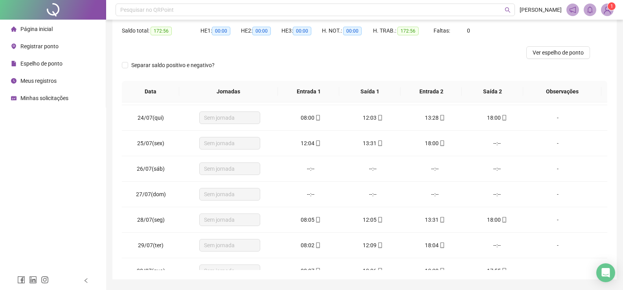
click at [22, 26] on span "Página inicial" at bounding box center [36, 29] width 32 height 6
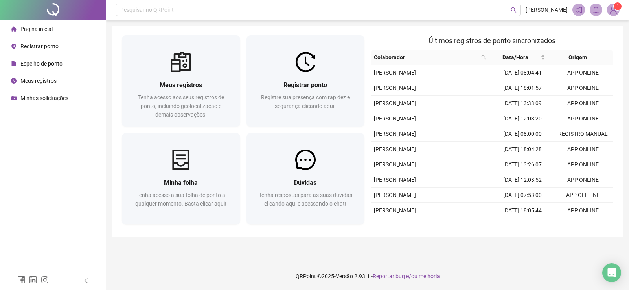
click at [62, 47] on li "Registrar ponto" at bounding box center [53, 47] width 103 height 16
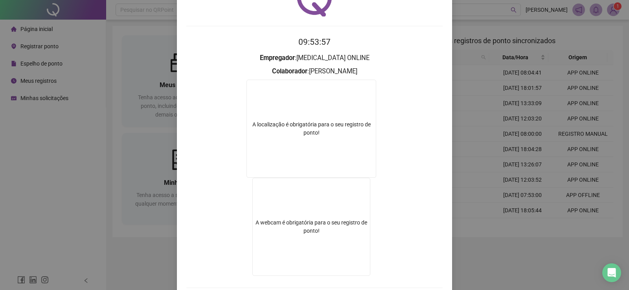
scroll to position [89, 0]
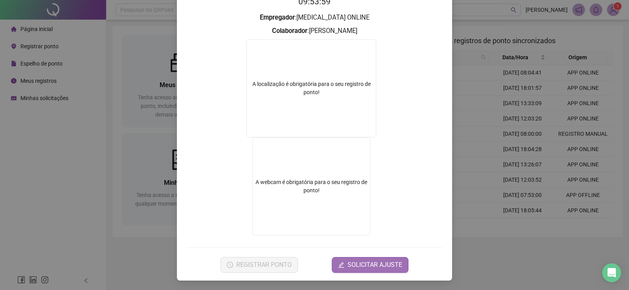
click at [380, 266] on span "SOLICITAR AJUSTE" at bounding box center [374, 264] width 55 height 9
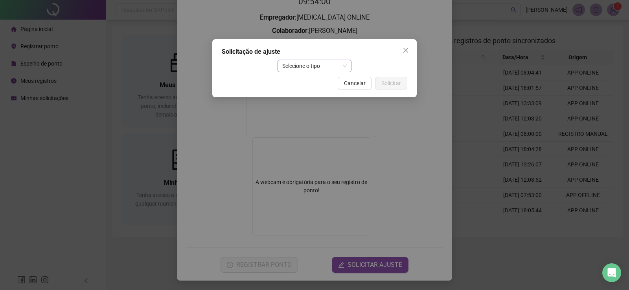
click at [305, 61] on span "Selecione o tipo" at bounding box center [314, 66] width 65 height 12
click at [343, 68] on span "Selecione o tipo" at bounding box center [314, 66] width 65 height 12
click at [341, 71] on span "Selecione o tipo" at bounding box center [314, 66] width 65 height 12
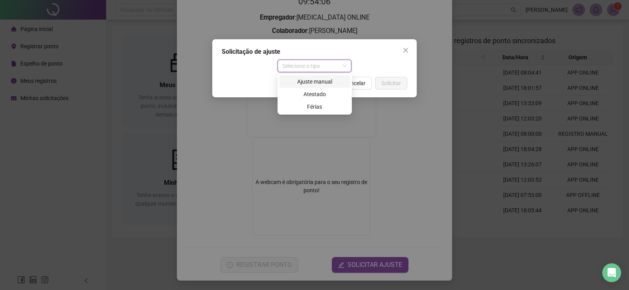
click at [327, 87] on div "Ajuste manual" at bounding box center [314, 81] width 71 height 13
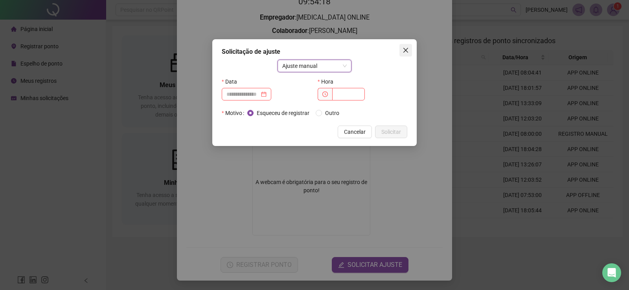
click at [405, 56] on button "Close" at bounding box center [405, 50] width 13 height 13
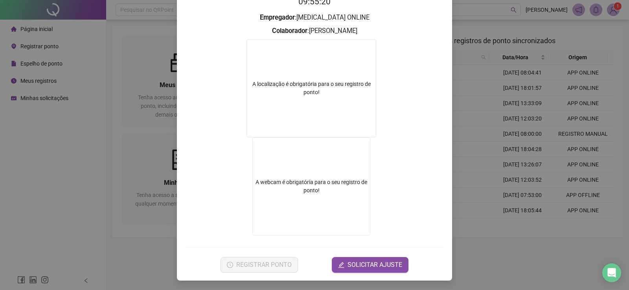
click at [326, 174] on video at bounding box center [311, 187] width 118 height 98
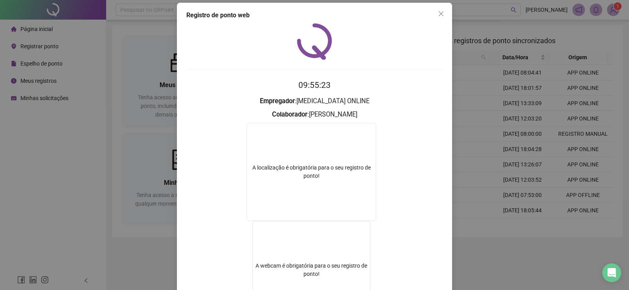
scroll to position [0, 0]
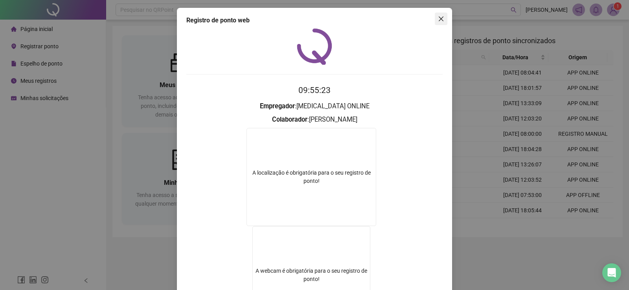
click at [438, 18] on icon "close" at bounding box center [441, 19] width 6 height 6
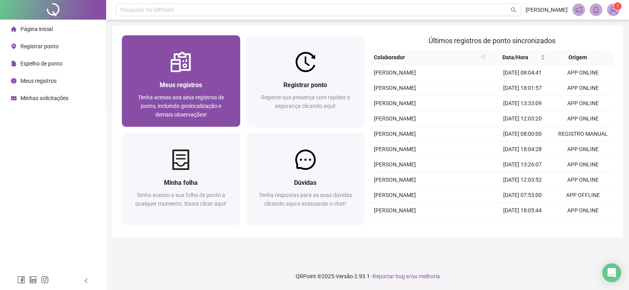
click at [165, 79] on div "Meus registros Tenha acesso aos seus registros de ponto, incluindo geolocalizaç…" at bounding box center [181, 99] width 118 height 55
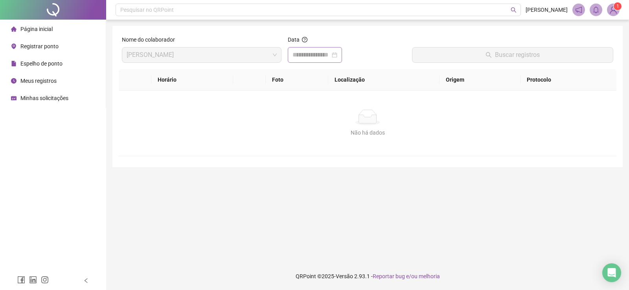
click at [323, 50] on div at bounding box center [315, 55] width 54 height 16
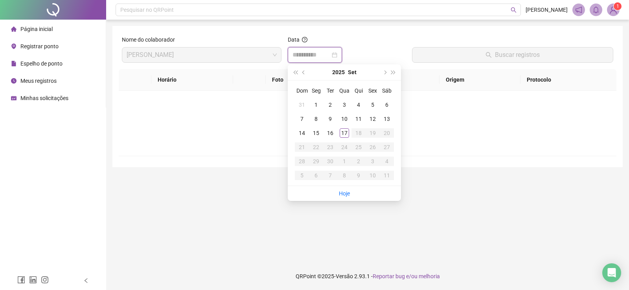
type input "**********"
click at [306, 75] on button "prev-year" at bounding box center [303, 72] width 9 height 16
type input "**********"
click at [326, 105] on div "1" at bounding box center [329, 104] width 9 height 9
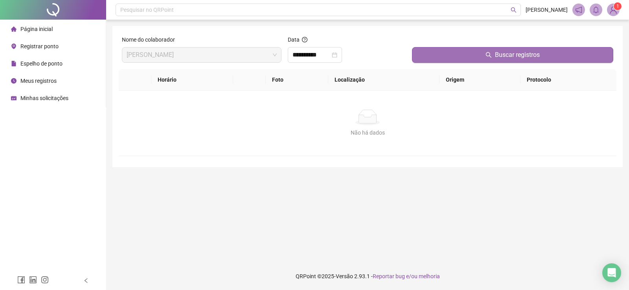
click at [518, 54] on span "Buscar registros" at bounding box center [517, 54] width 45 height 9
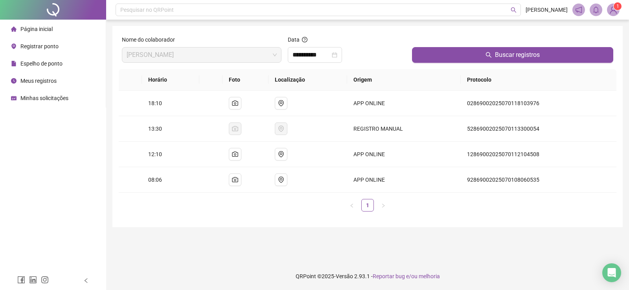
click at [53, 32] on li "Página inicial" at bounding box center [53, 29] width 103 height 16
